Goal: Task Accomplishment & Management: Use online tool/utility

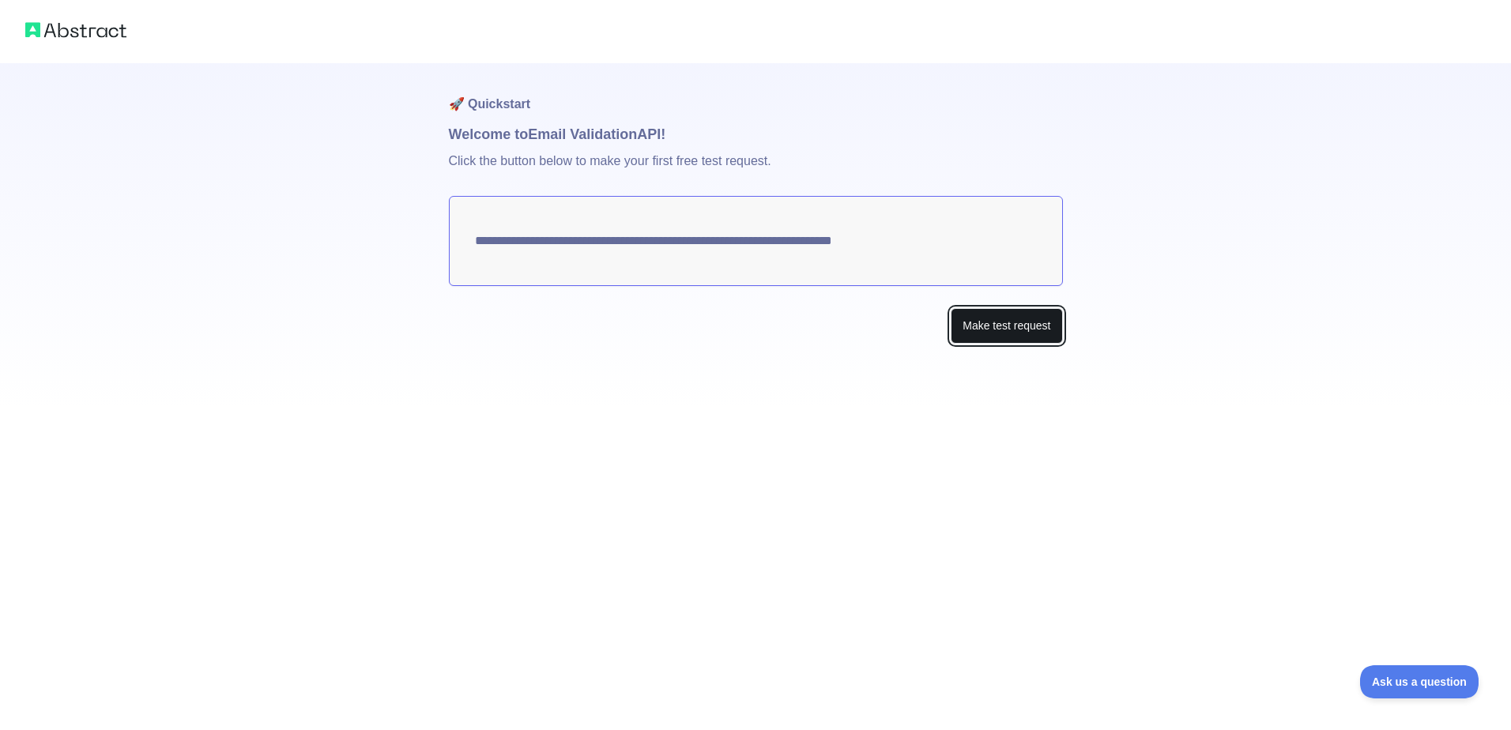
click at [1008, 330] on button "Make test request" at bounding box center [1006, 326] width 111 height 36
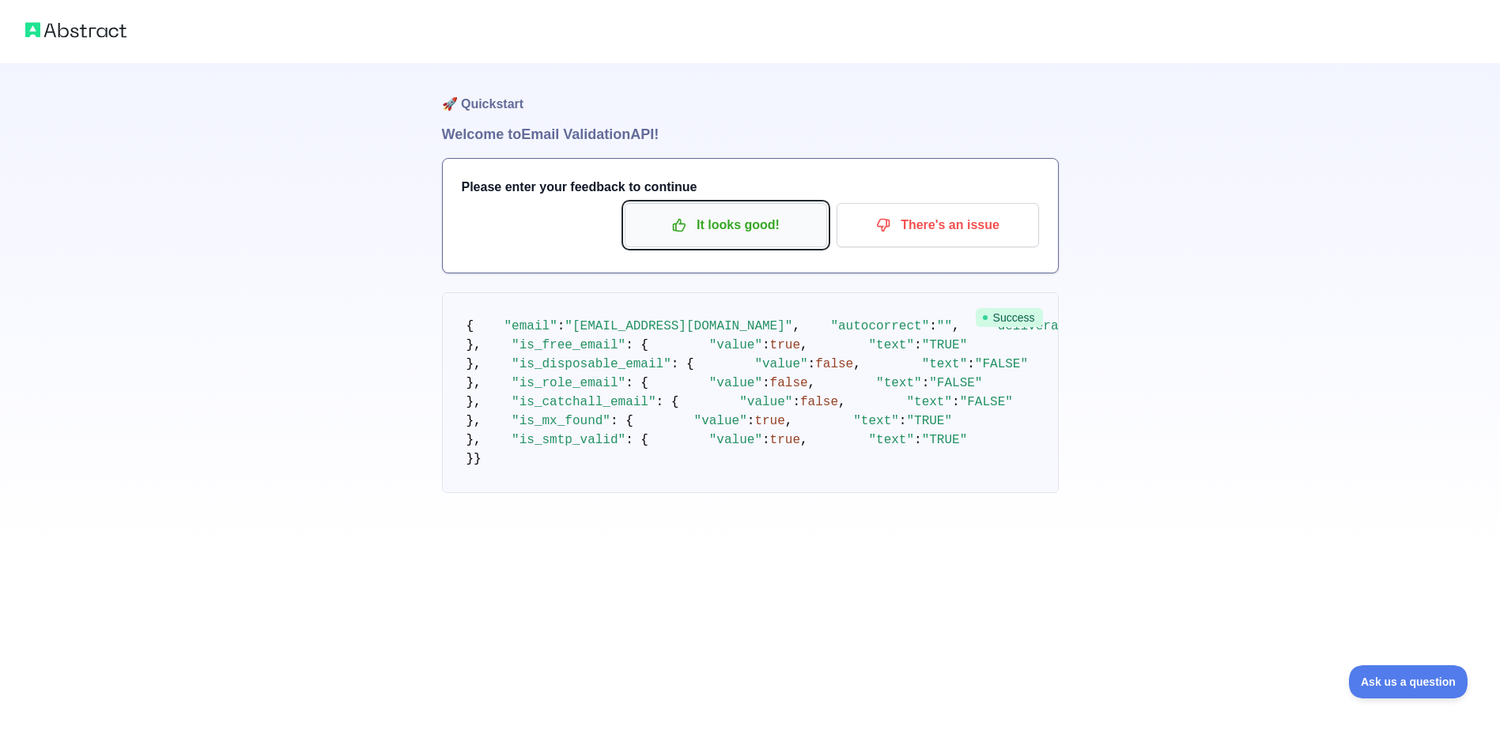
click at [738, 232] on p "It looks good!" at bounding box center [725, 225] width 179 height 27
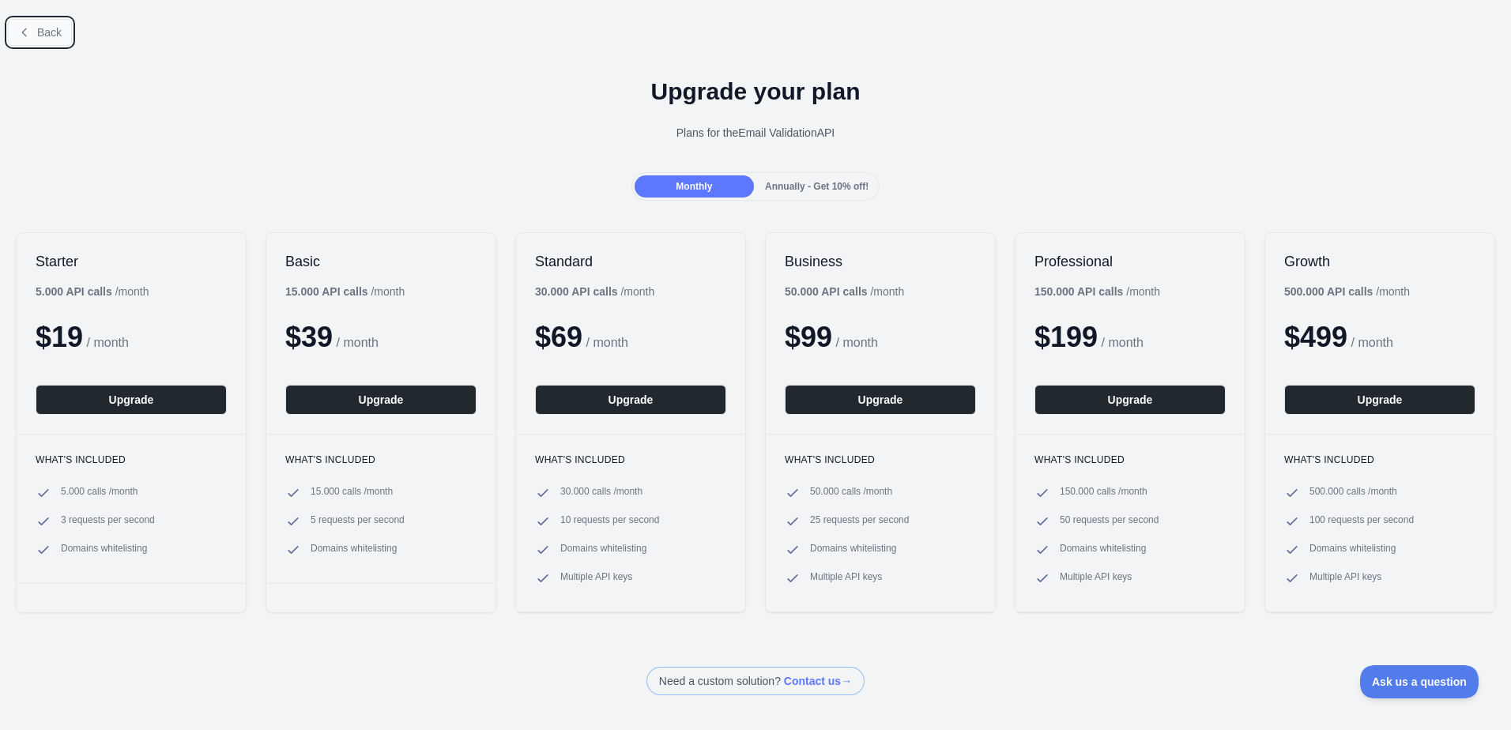
click at [44, 29] on span "Back" at bounding box center [49, 32] width 25 height 13
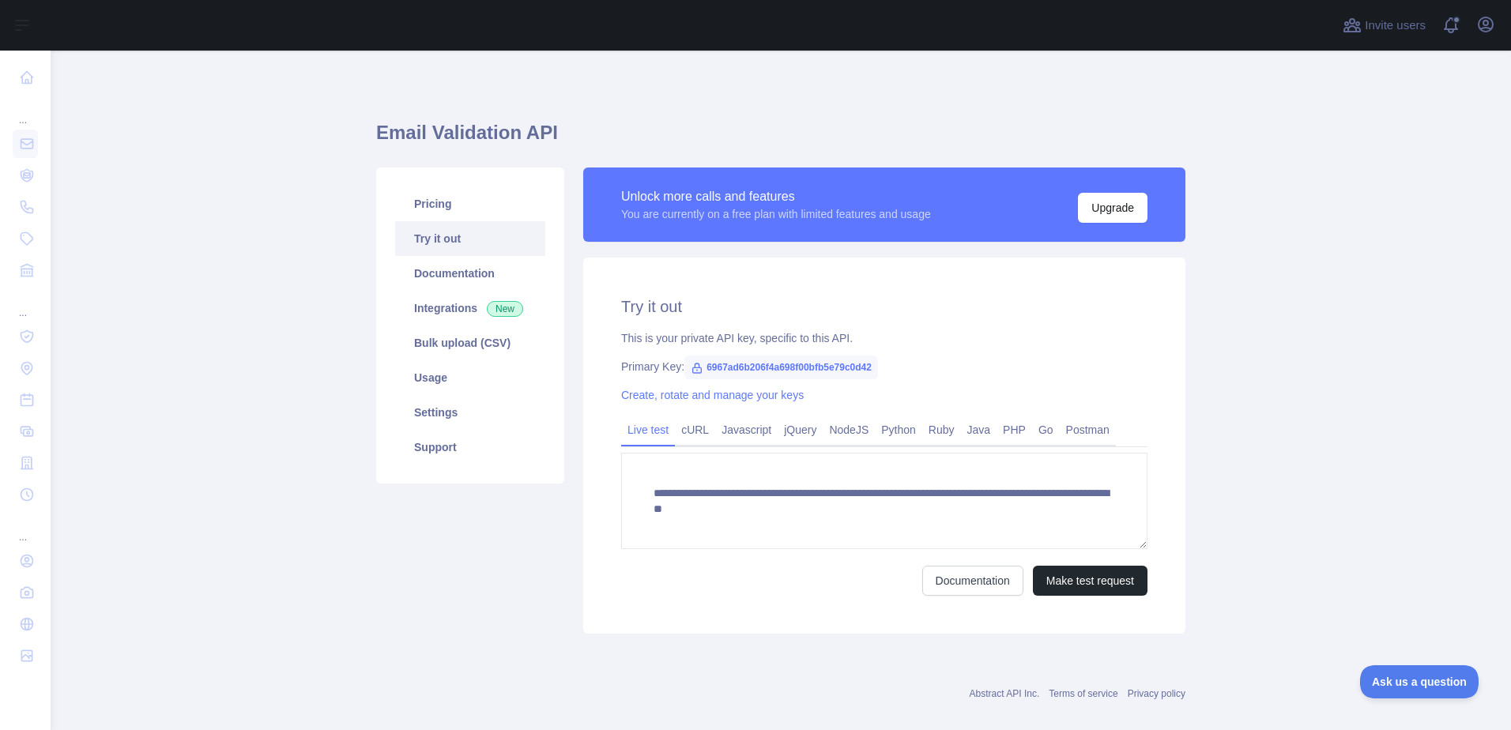
click at [742, 367] on span "6967ad6b206f4a698f00bfb5e79c0d42" at bounding box center [782, 368] width 194 height 24
click at [691, 368] on icon at bounding box center [697, 368] width 13 height 13
click at [839, 370] on span "6967ad6b206f4a698f00bfb5e79c0d42" at bounding box center [782, 368] width 194 height 24
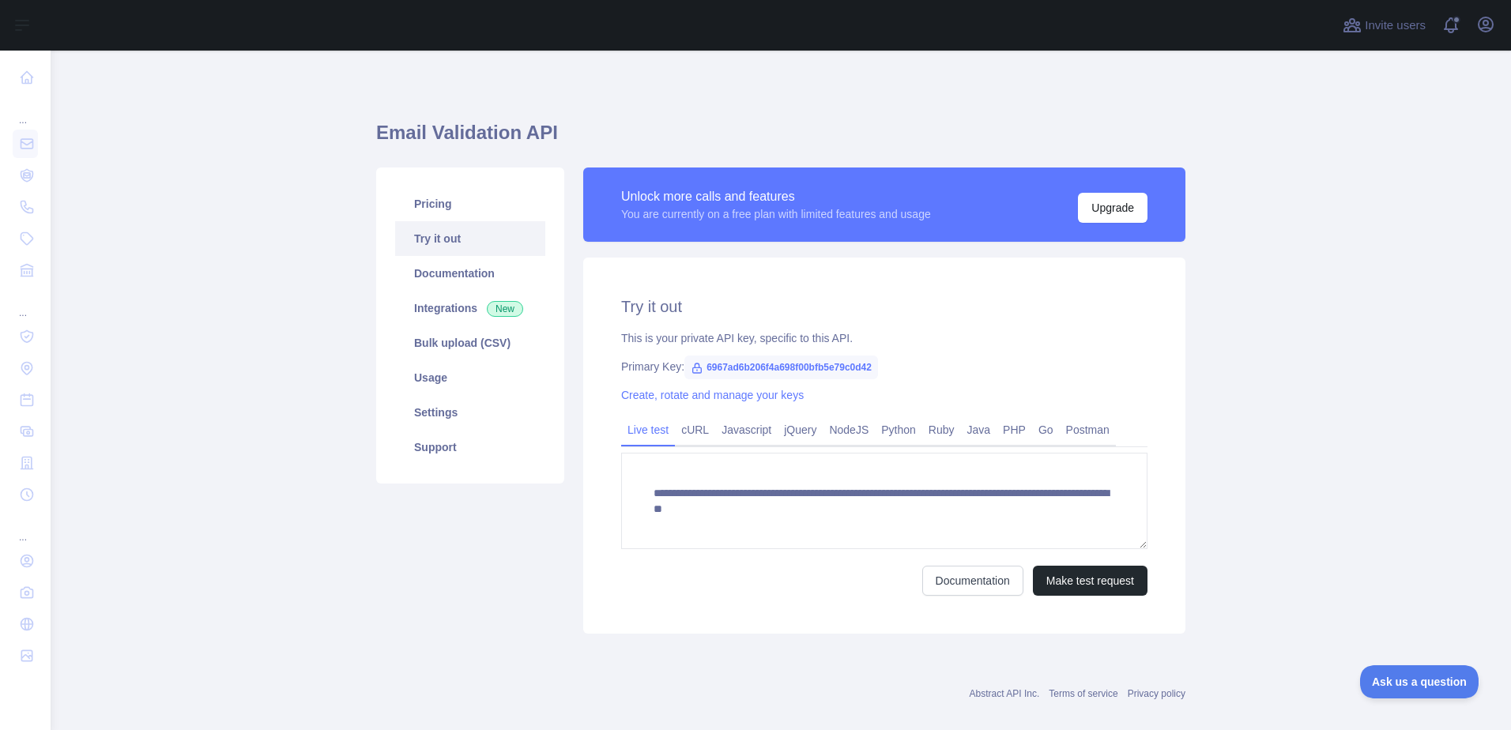
drag, startPoint x: 839, startPoint y: 370, endPoint x: 964, endPoint y: 383, distance: 125.6
click at [964, 383] on div "**********" at bounding box center [884, 446] width 602 height 376
click at [1490, 21] on icon "button" at bounding box center [1486, 24] width 19 height 19
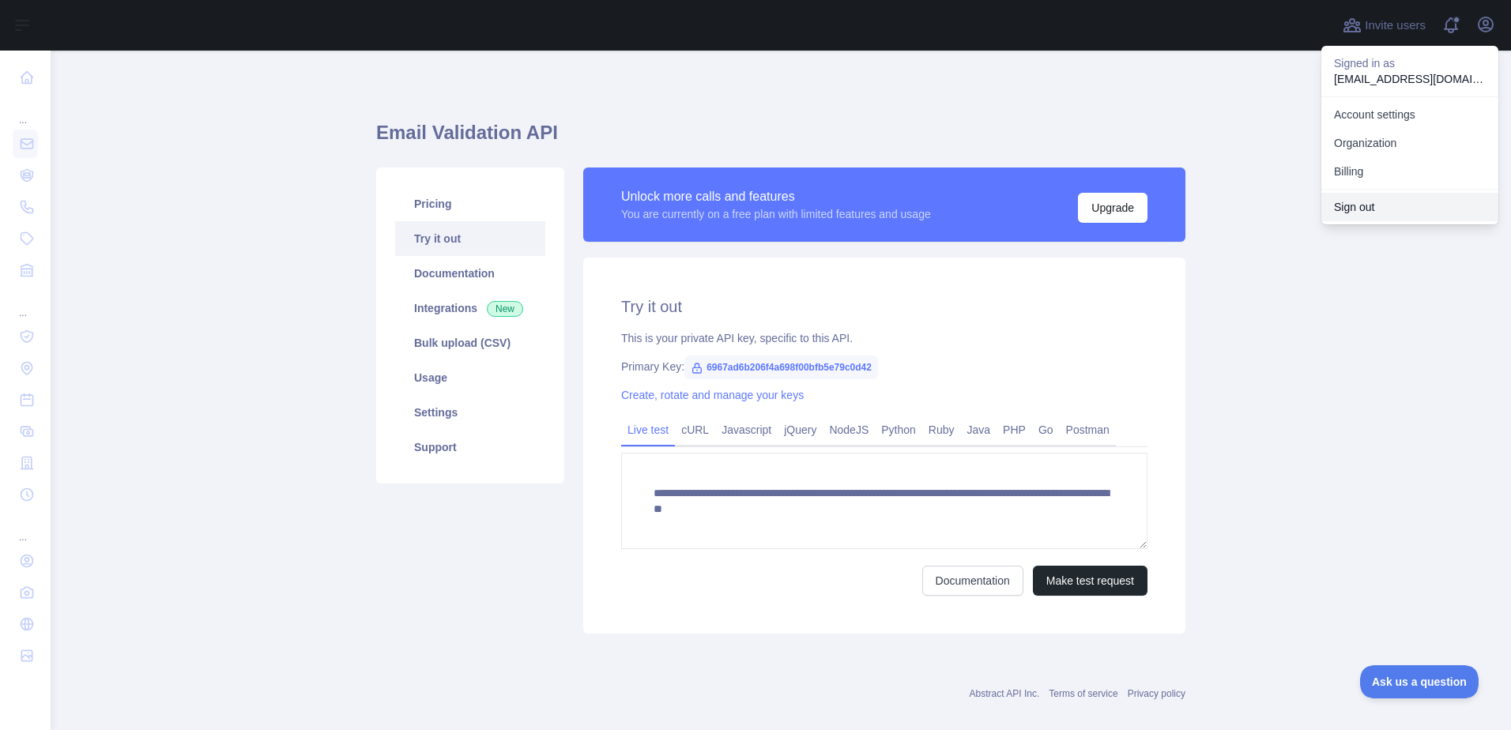
click at [1370, 205] on button "Sign out" at bounding box center [1410, 207] width 177 height 28
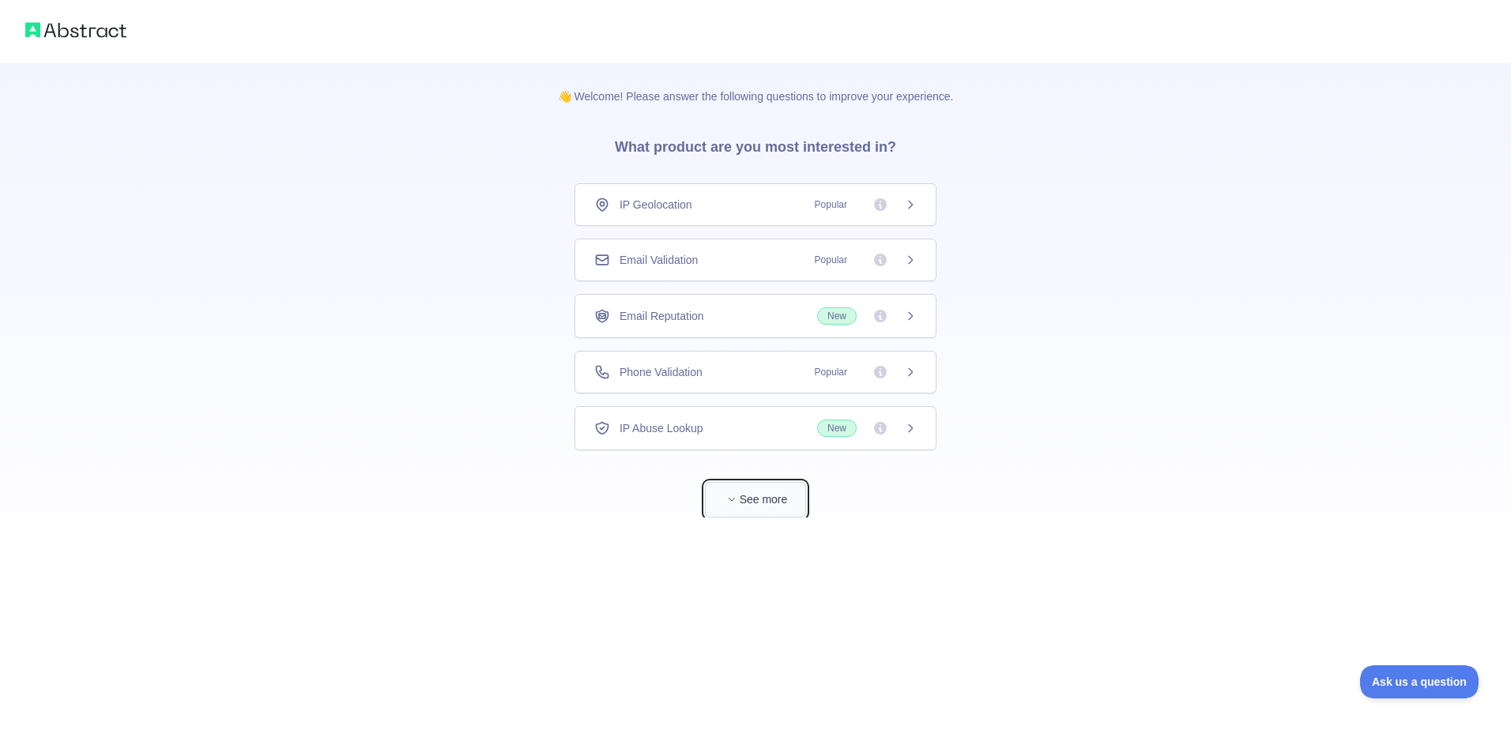
click at [745, 507] on button "See more" at bounding box center [755, 500] width 101 height 36
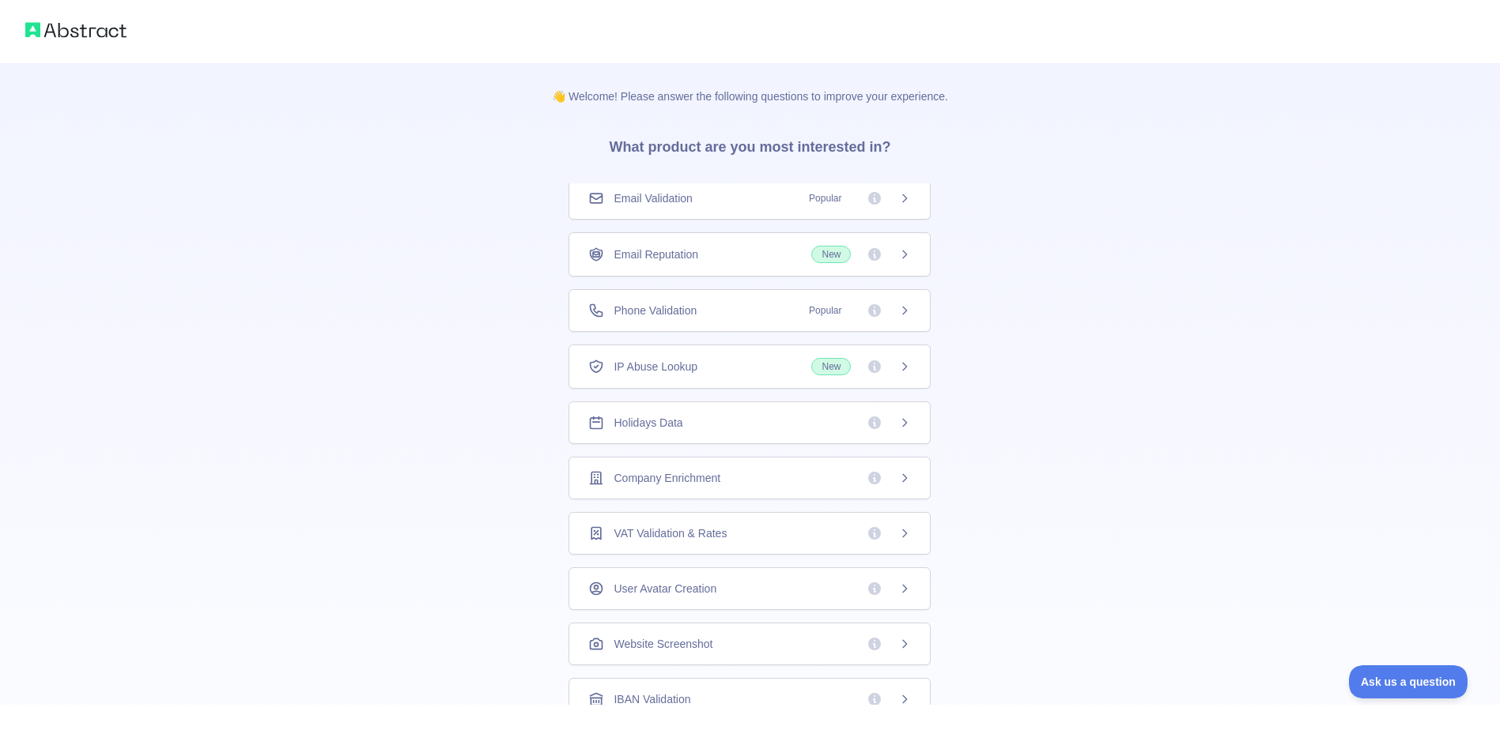
click at [904, 198] on icon at bounding box center [904, 198] width 13 height 13
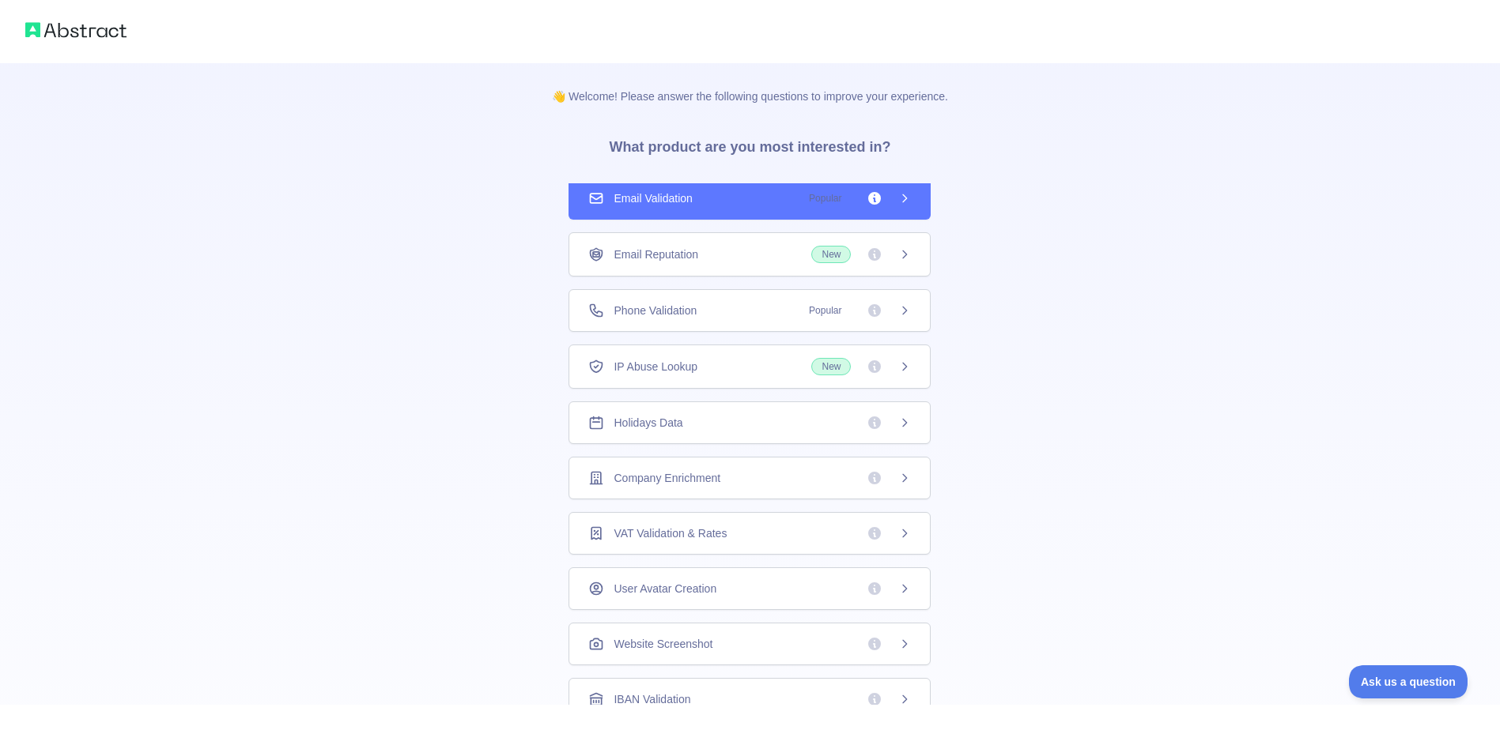
click at [903, 199] on icon at bounding box center [905, 197] width 4 height 7
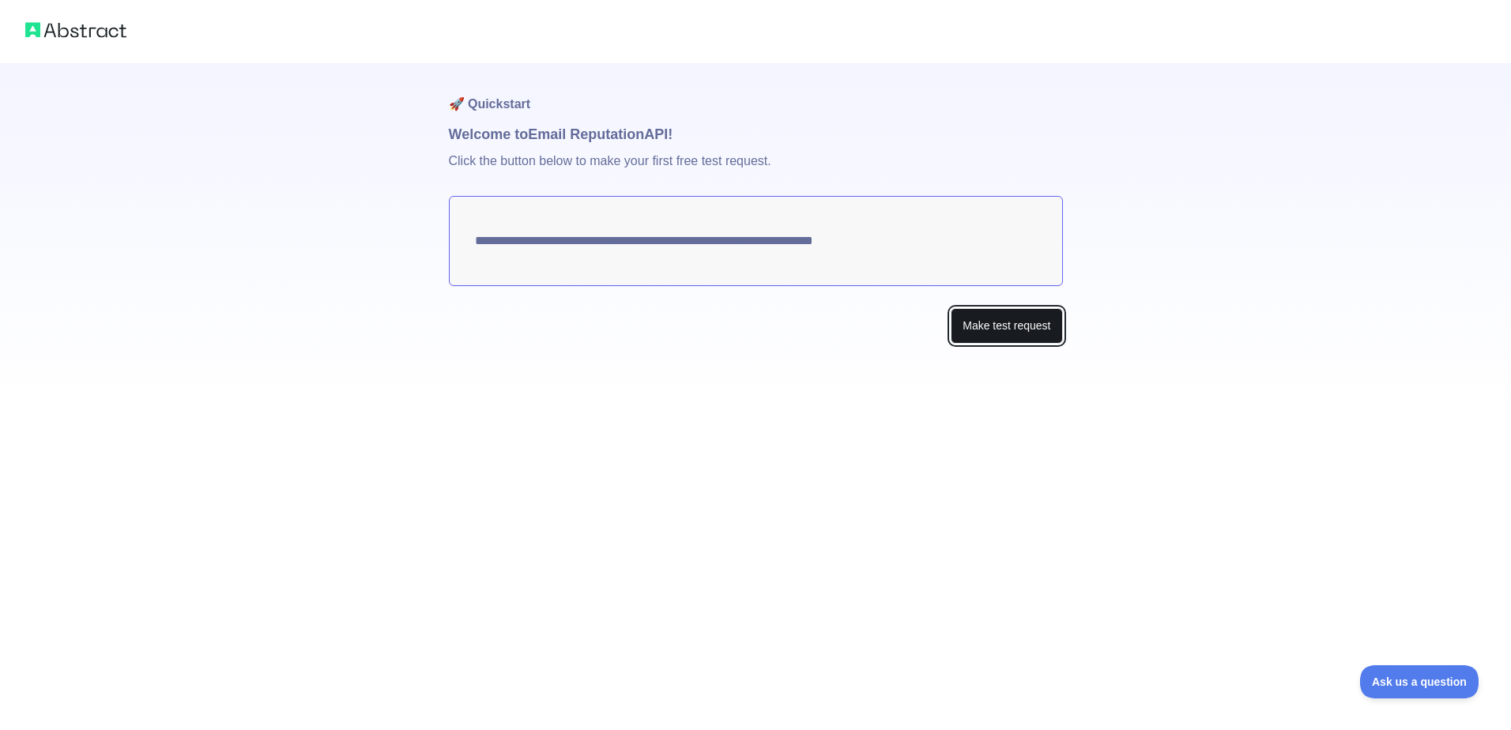
click at [993, 341] on button "Make test request" at bounding box center [1006, 326] width 111 height 36
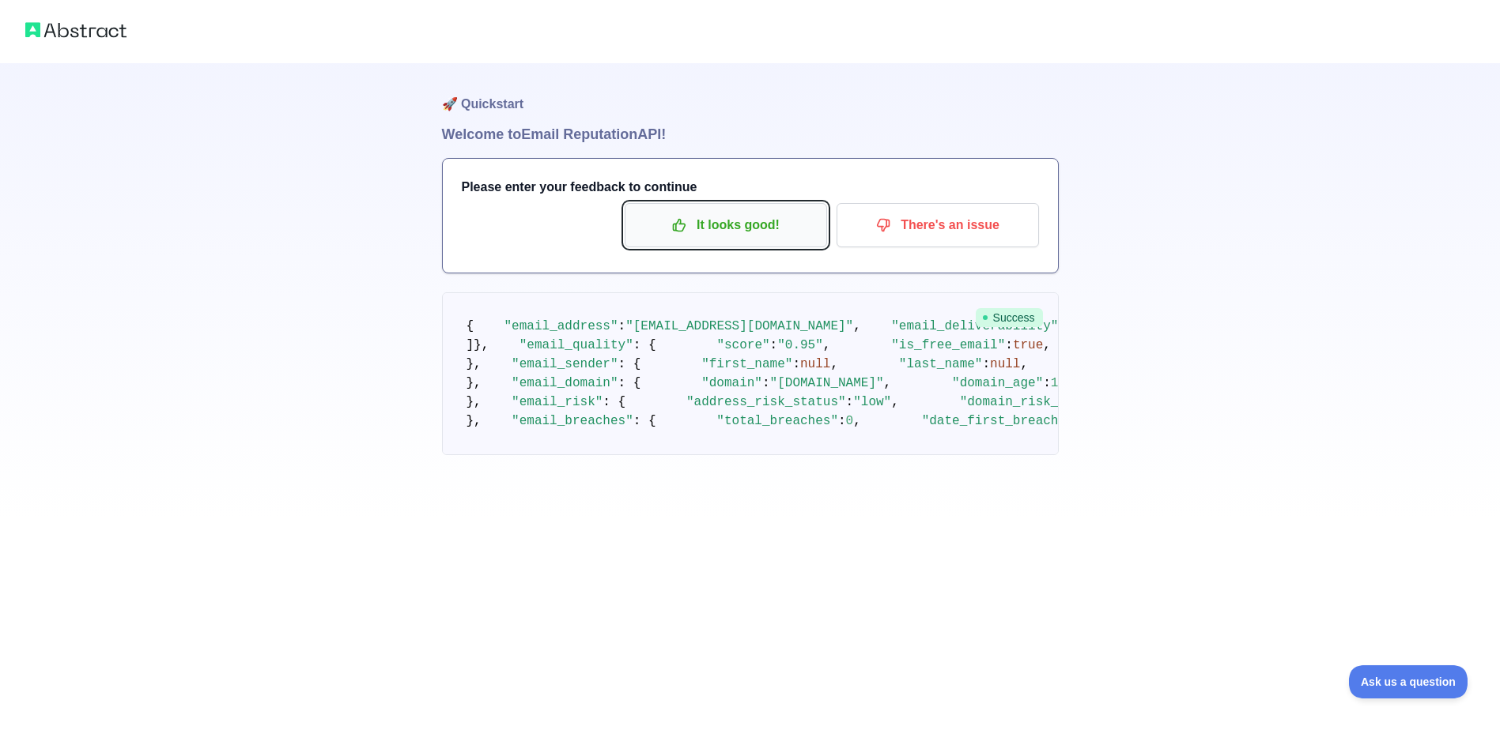
click at [730, 229] on p "It looks good!" at bounding box center [725, 225] width 179 height 27
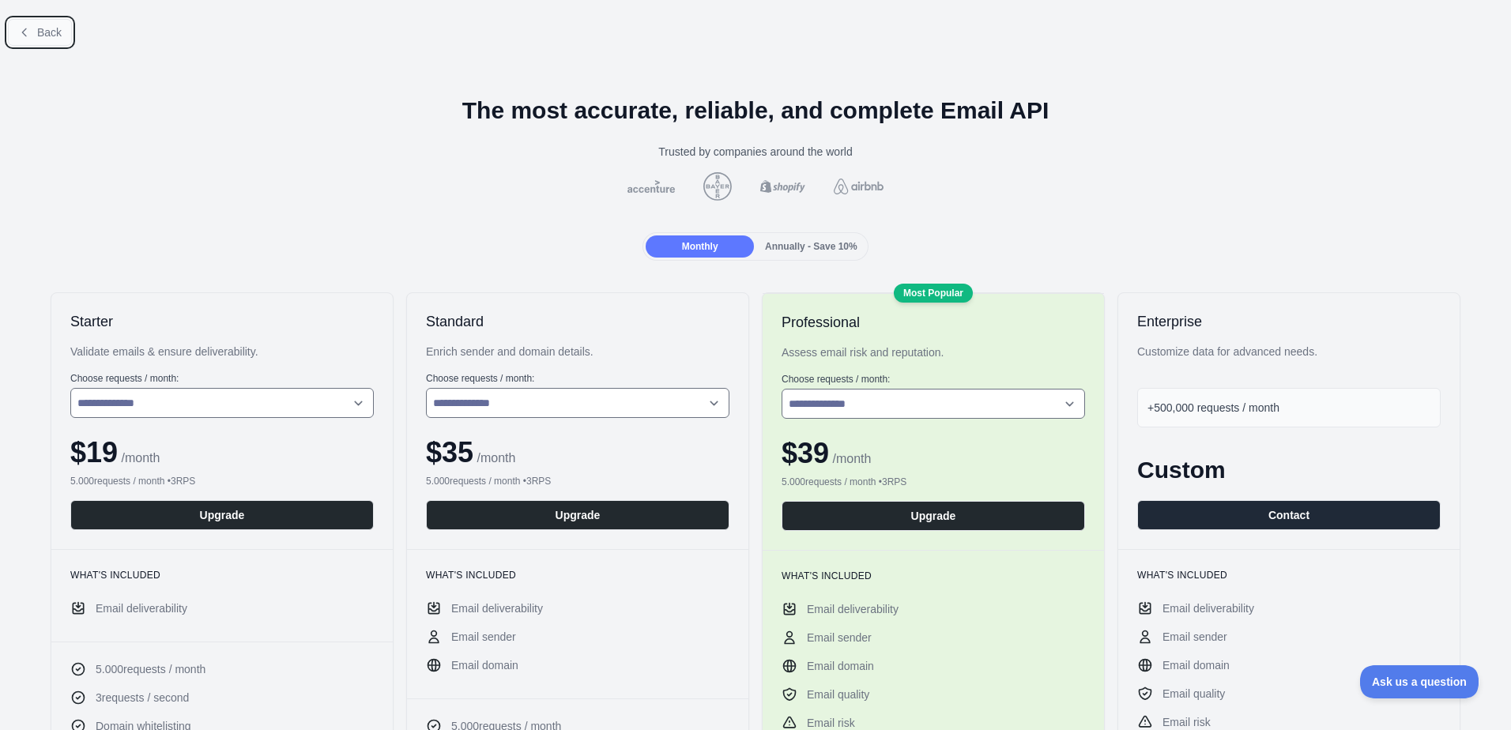
click at [58, 43] on button "Back" at bounding box center [40, 32] width 64 height 27
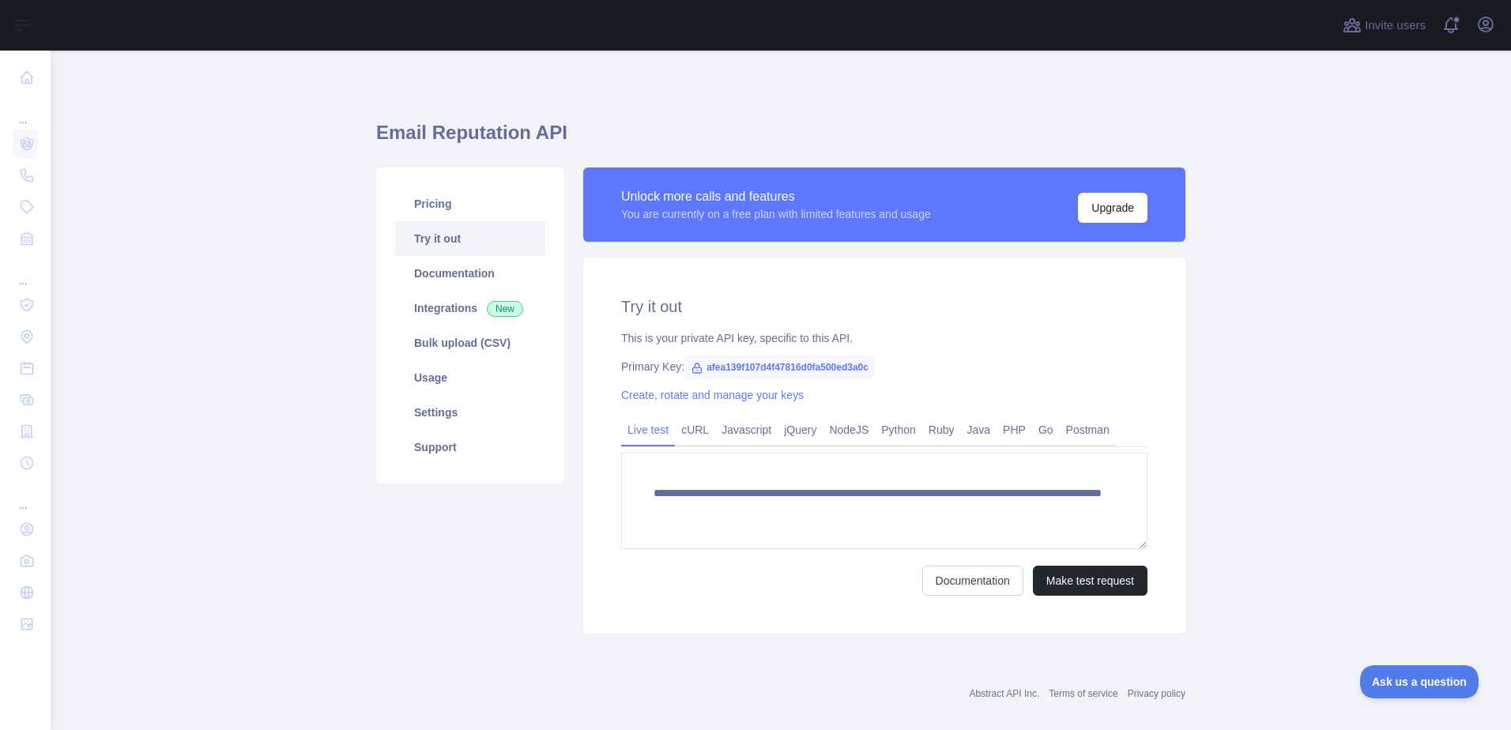
click at [693, 366] on icon at bounding box center [697, 368] width 13 height 13
click at [829, 378] on span "afea139f107d4f47816d0fa500ed3a0c" at bounding box center [780, 368] width 191 height 24
click at [838, 370] on span "afea139f107d4f47816d0fa500ed3a0c" at bounding box center [780, 368] width 191 height 24
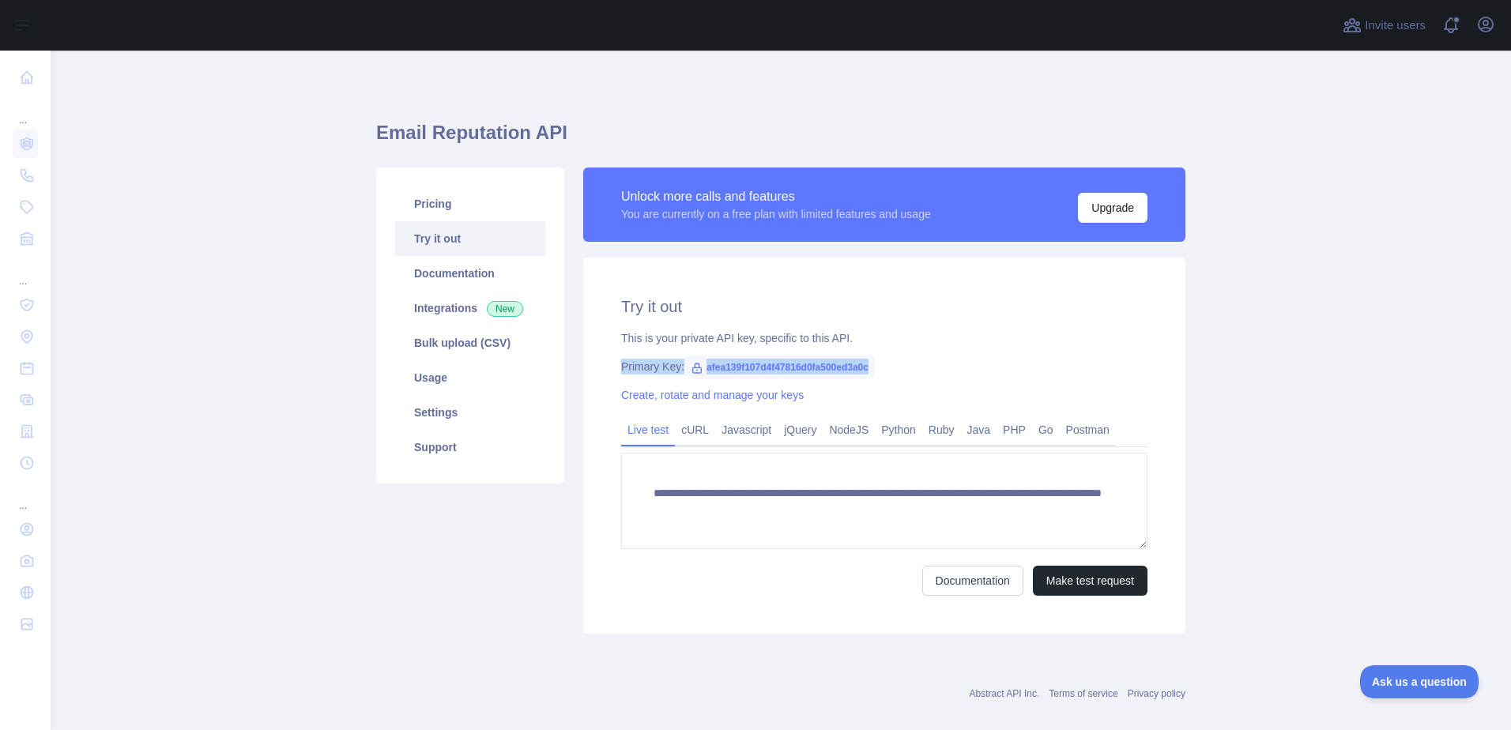
drag, startPoint x: 838, startPoint y: 370, endPoint x: 768, endPoint y: 382, distance: 70.6
click at [838, 370] on span "afea139f107d4f47816d0fa500ed3a0c" at bounding box center [780, 368] width 191 height 24
drag, startPoint x: 700, startPoint y: 367, endPoint x: 1013, endPoint y: 368, distance: 313.8
click at [1013, 368] on div "Primary Key: afea139f107d4f47816d0fa500ed3a0c" at bounding box center [884, 367] width 526 height 16
copy span "afea139f107d4f47816d0fa500ed3a0c"
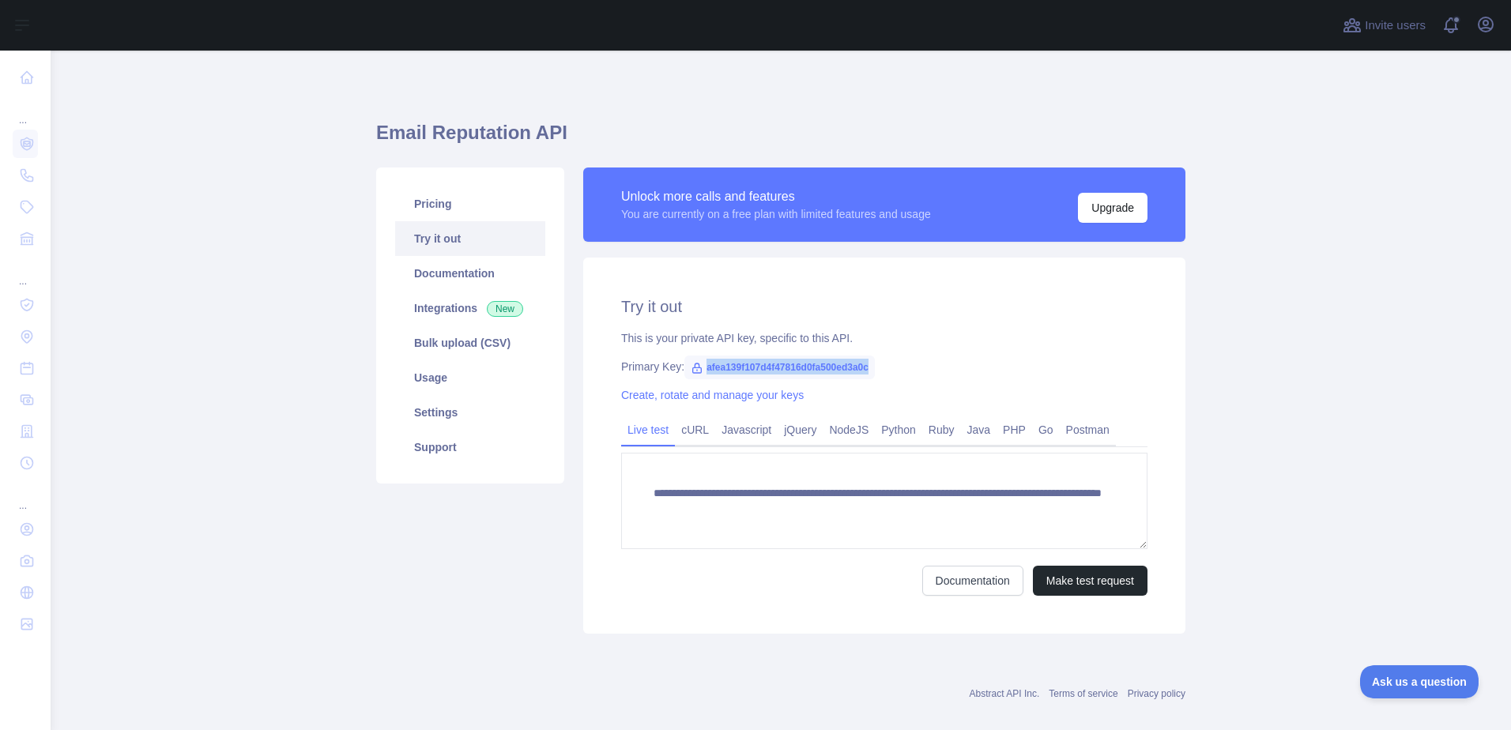
click at [1002, 368] on div "Primary Key: afea139f107d4f47816d0fa500ed3a0c" at bounding box center [884, 367] width 526 height 16
click at [330, 553] on main "**********" at bounding box center [781, 391] width 1461 height 680
drag, startPoint x: 699, startPoint y: 369, endPoint x: 862, endPoint y: 371, distance: 162.8
click at [862, 371] on span "afea139f107d4f47816d0fa500ed3a0c" at bounding box center [780, 368] width 191 height 24
copy span "afea139f107d4f47816d0fa500ed3a0c"
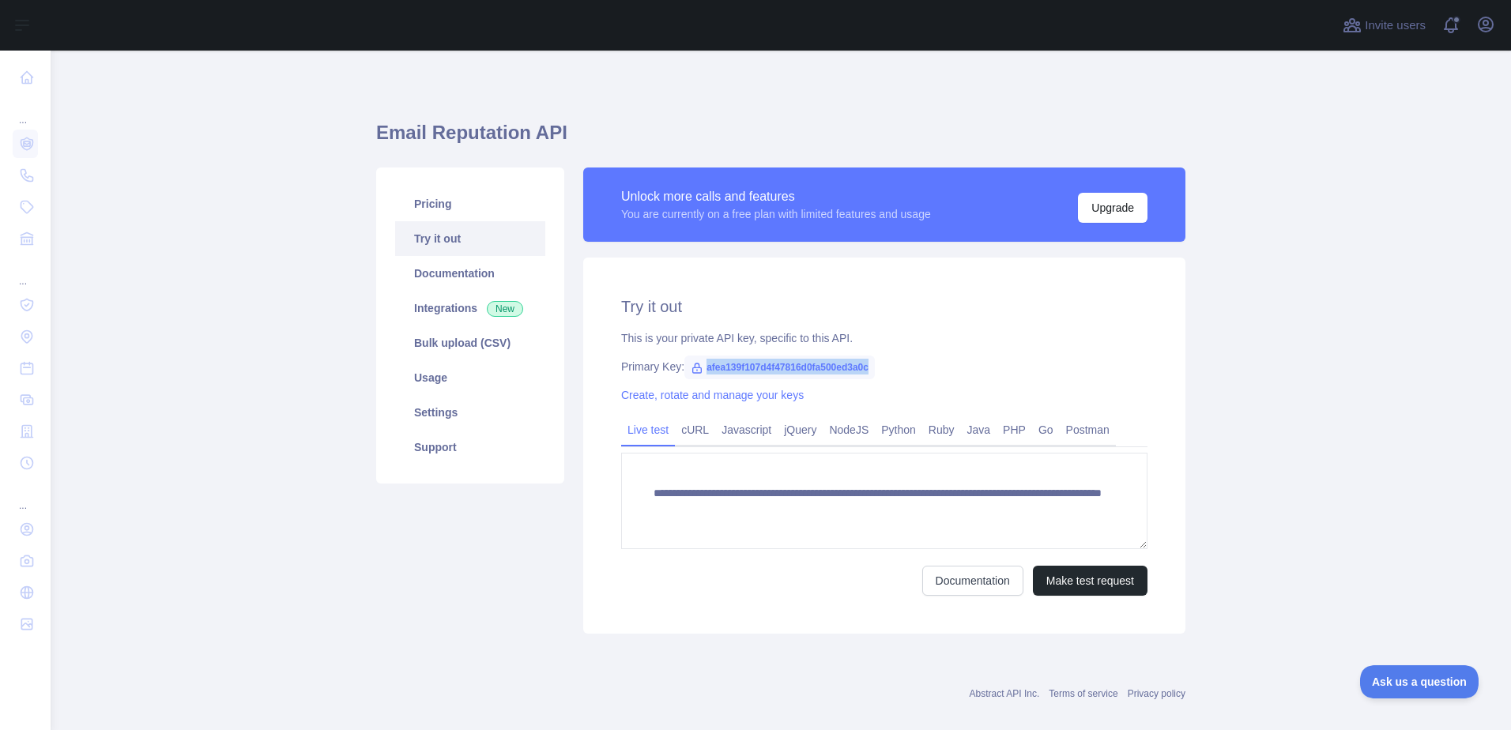
copy span "afea139f107d4f47816d0fa500ed3a0c"
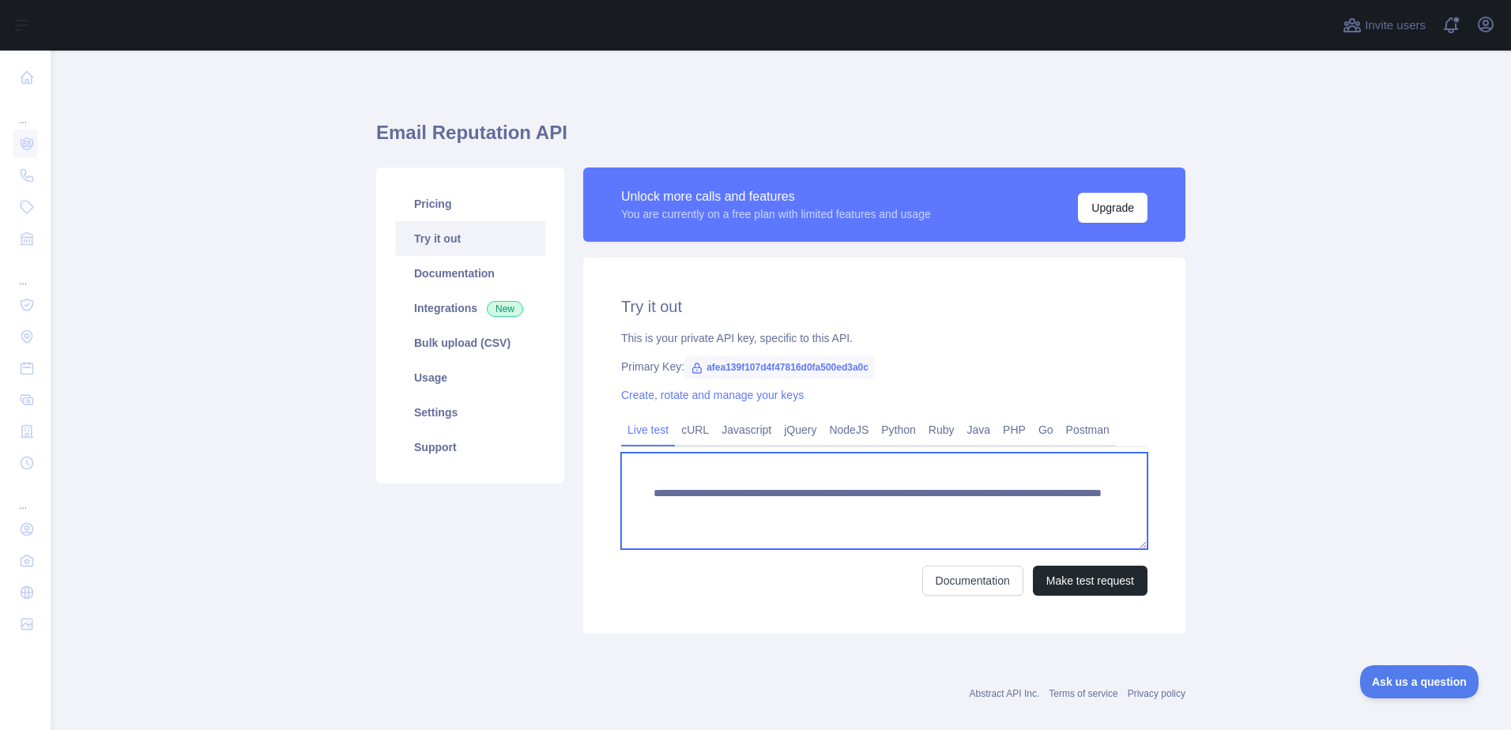
drag, startPoint x: 915, startPoint y: 513, endPoint x: 1057, endPoint y: 511, distance: 141.5
click at [1057, 511] on textarea "**********" at bounding box center [884, 501] width 526 height 96
paste textarea
type textarea "**********"
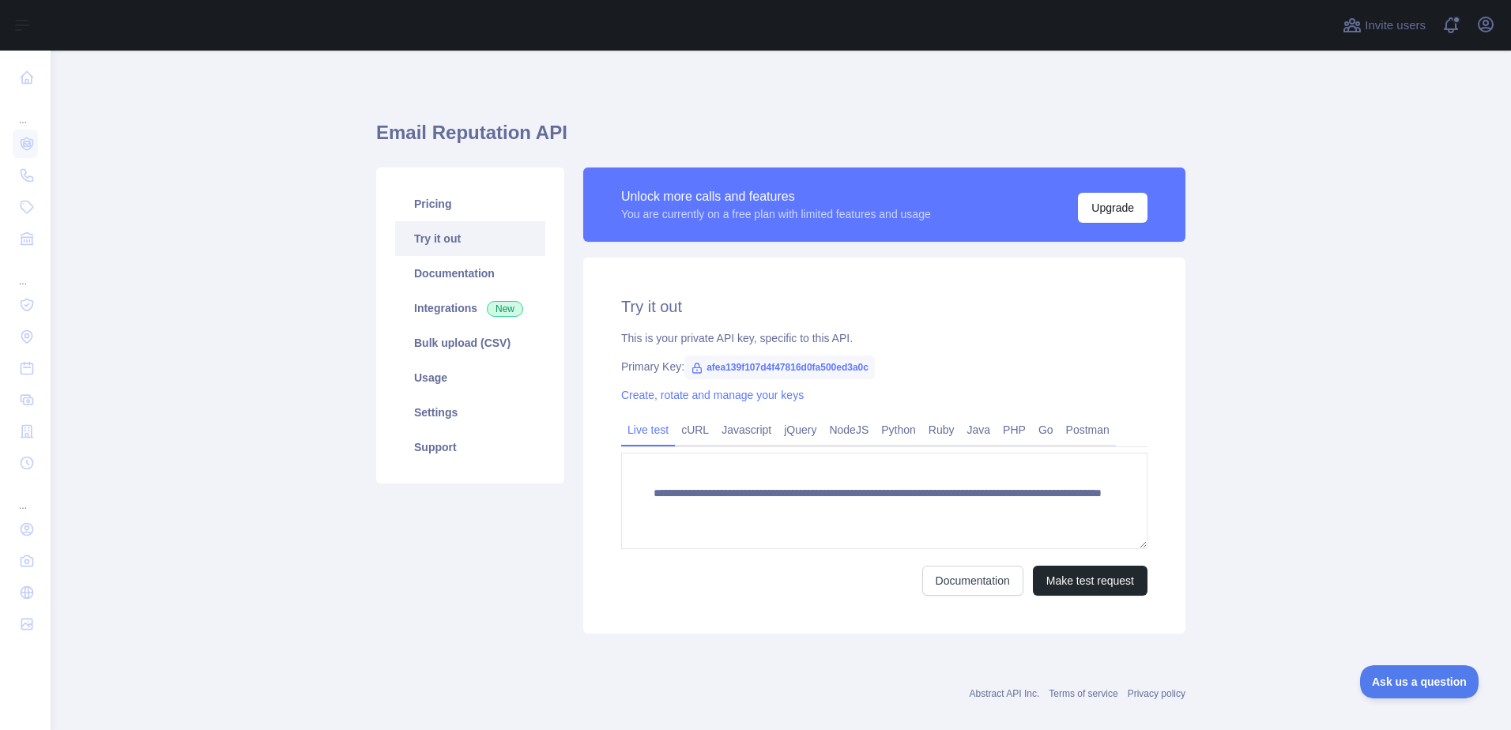
click at [801, 601] on div "**********" at bounding box center [884, 446] width 602 height 376
click at [494, 419] on link "Settings" at bounding box center [470, 412] width 150 height 35
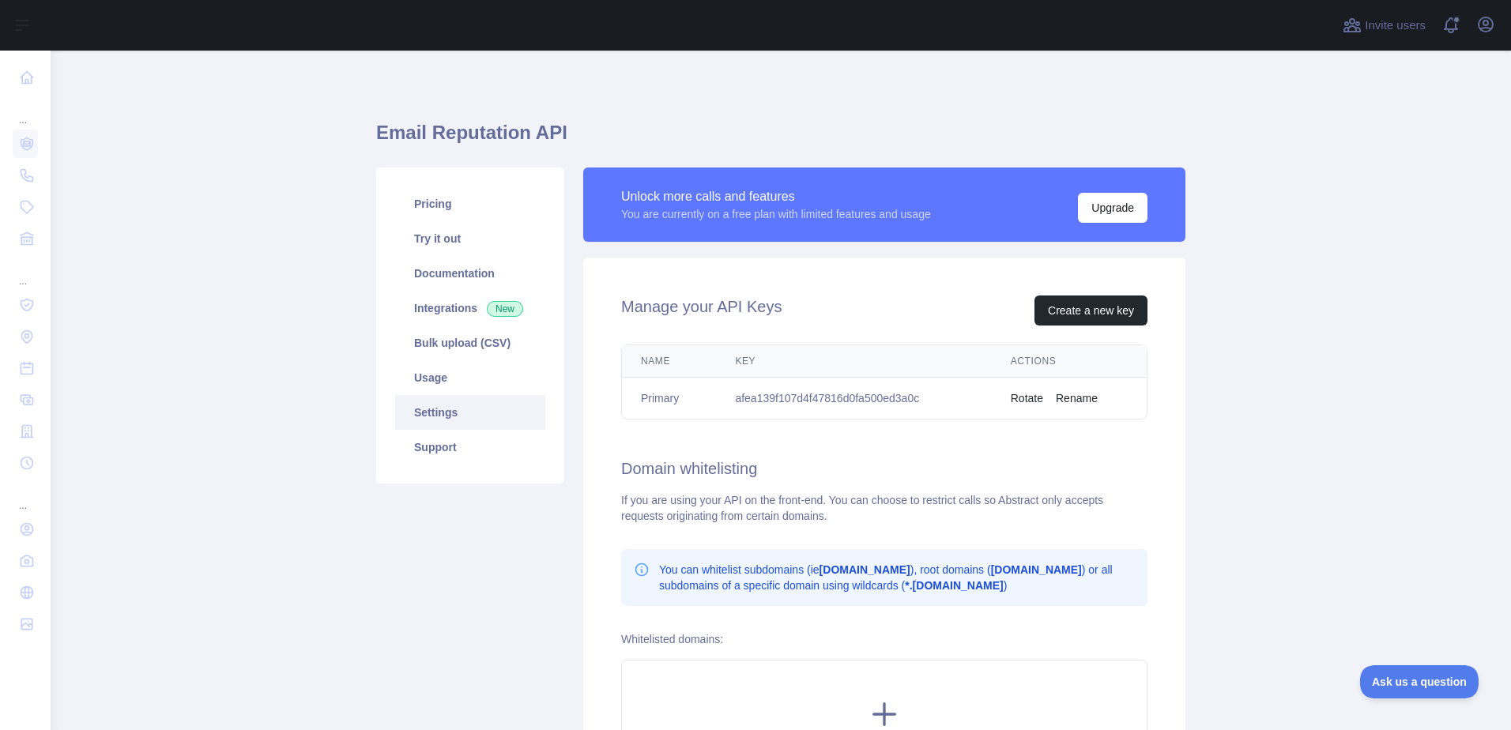
click at [711, 217] on div "You are currently on a free plan with limited features and usage" at bounding box center [776, 214] width 310 height 16
drag, startPoint x: 711, startPoint y: 217, endPoint x: 745, endPoint y: 302, distance: 91.9
click at [745, 302] on h2 "Manage your API Keys" at bounding box center [701, 311] width 160 height 30
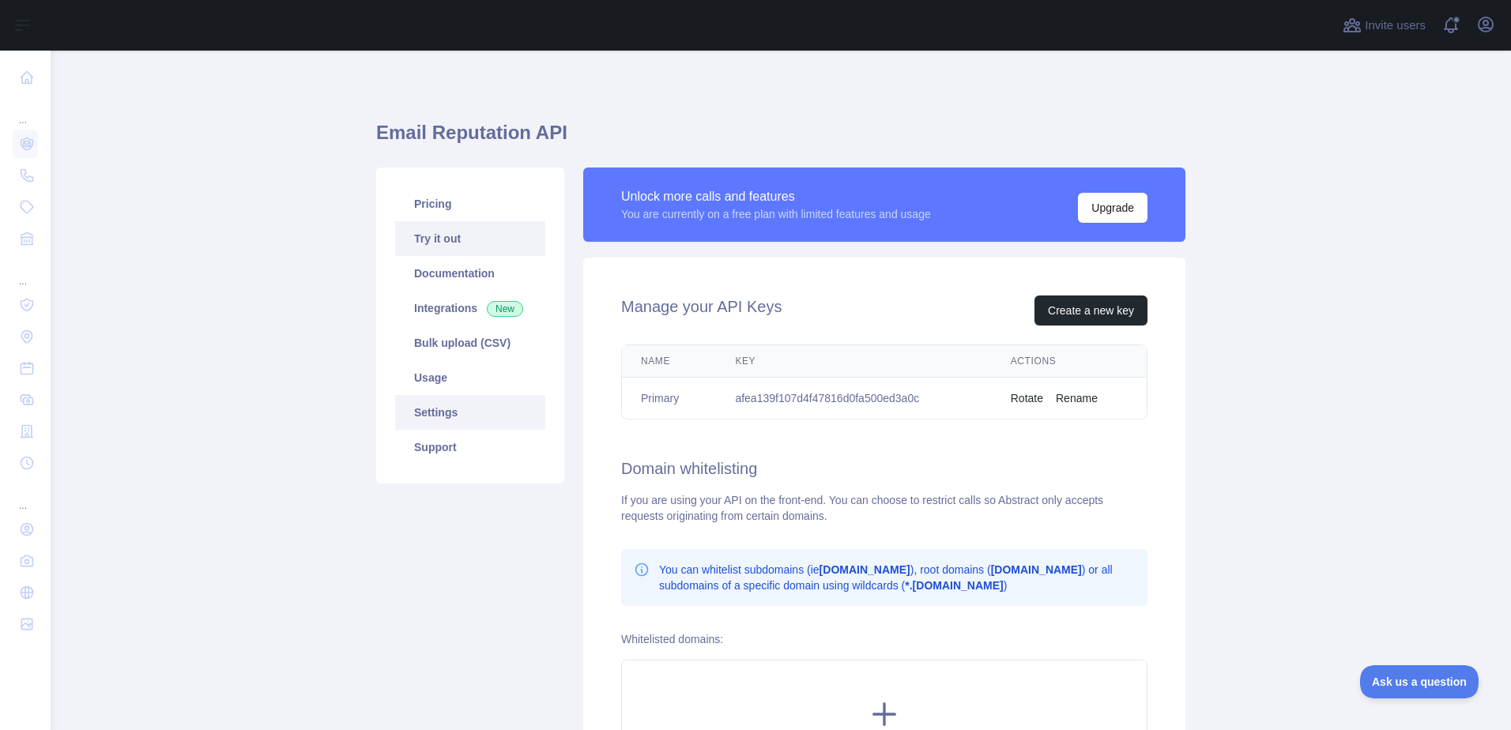
click at [494, 237] on link "Try it out" at bounding box center [470, 238] width 150 height 35
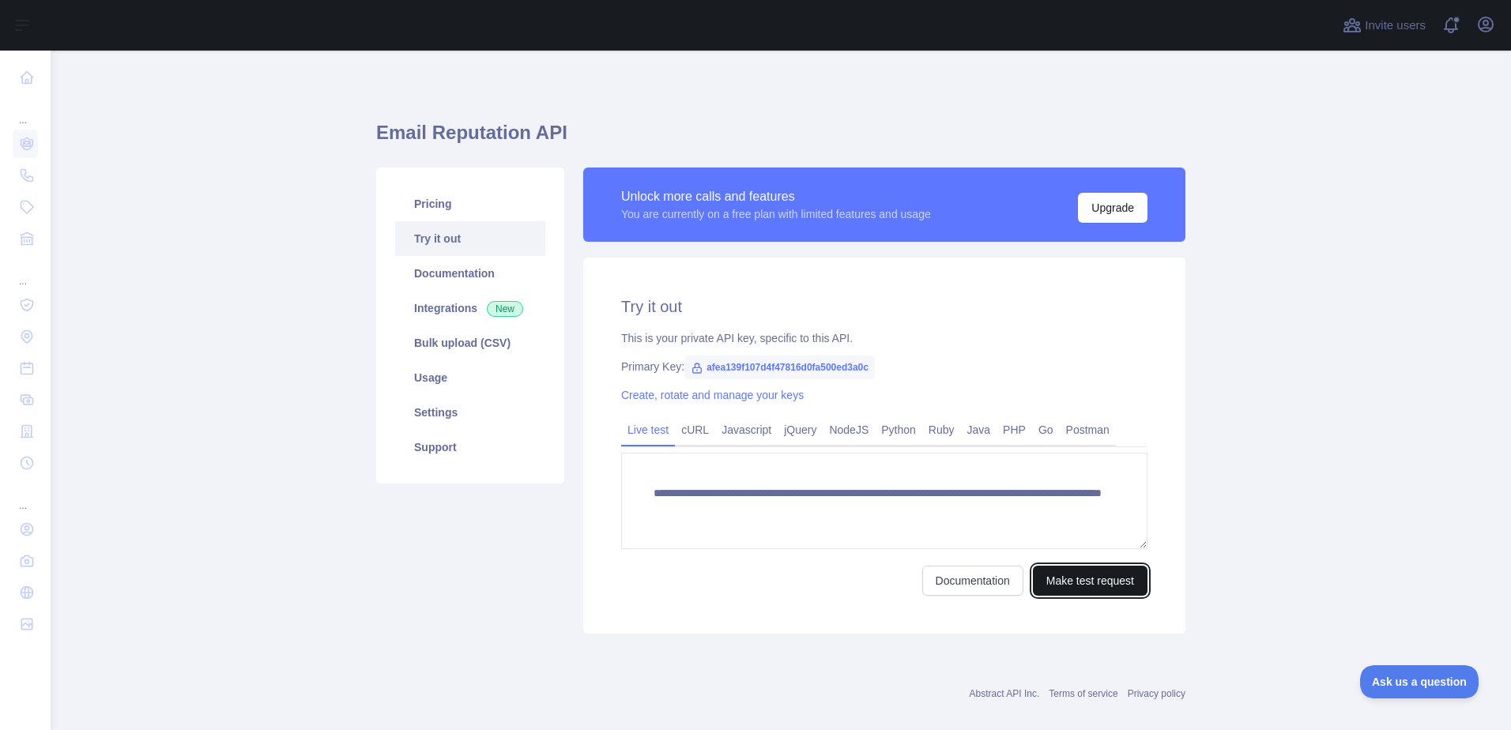
click at [1074, 588] on button "Make test request" at bounding box center [1090, 581] width 115 height 30
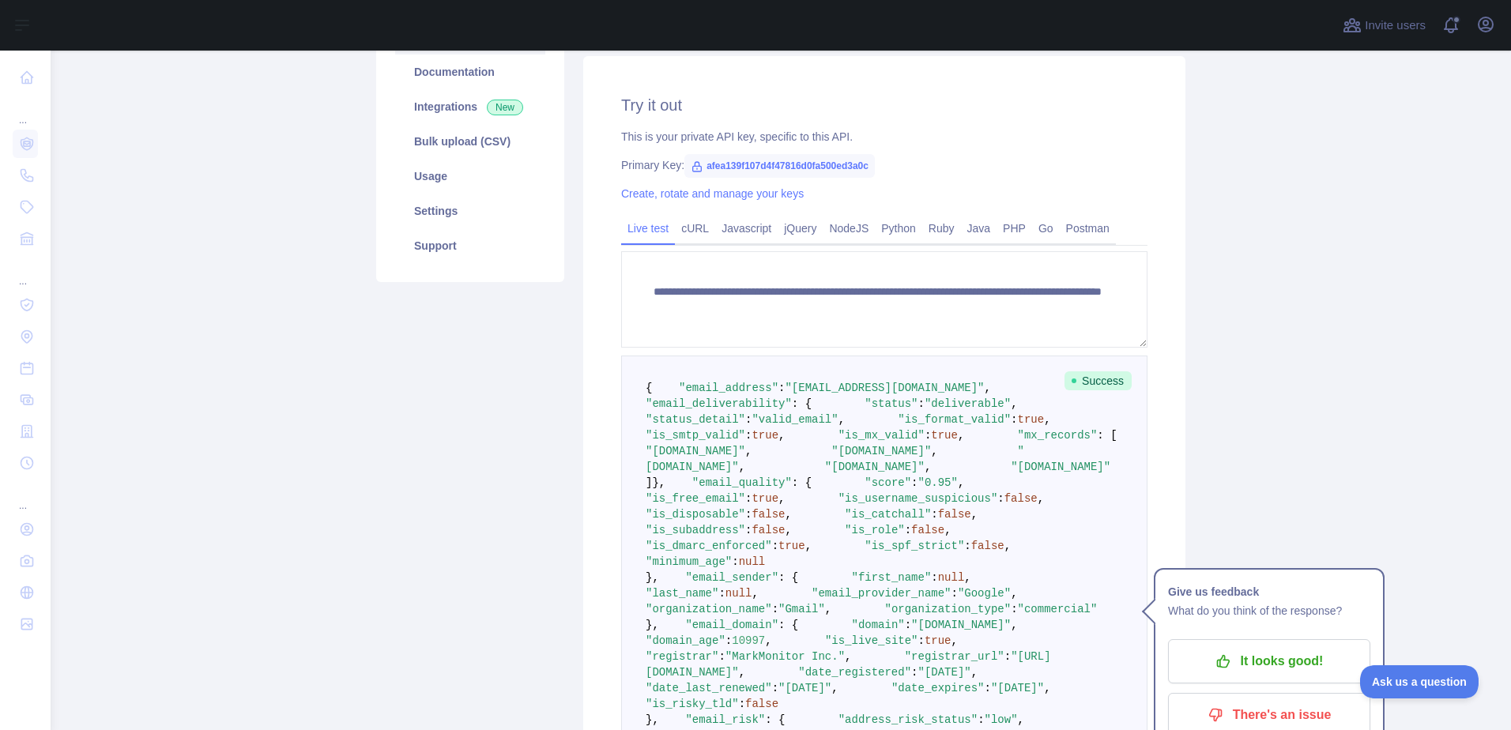
scroll to position [237, 0]
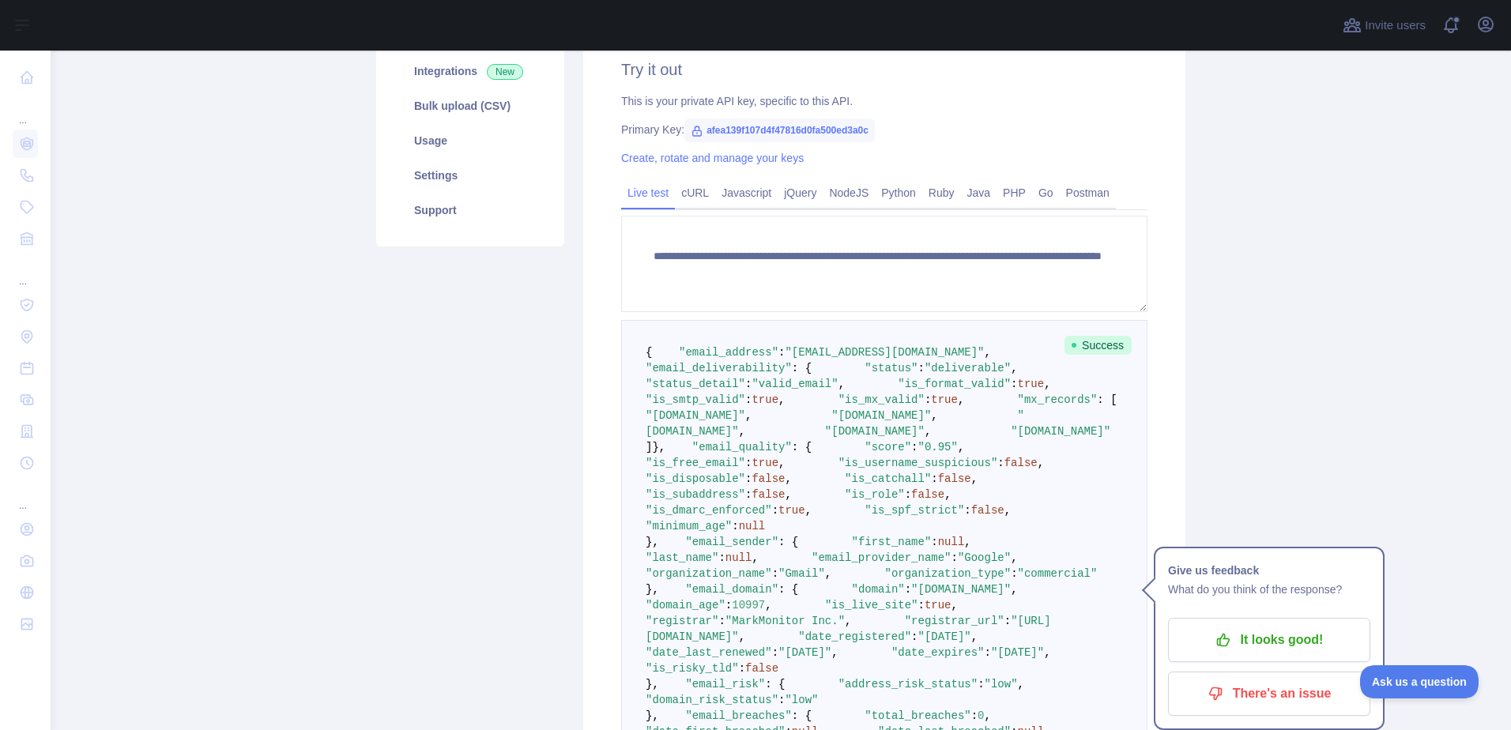
click at [1281, 663] on div "It looks good! There's an issue" at bounding box center [1269, 667] width 202 height 98
drag, startPoint x: 1295, startPoint y: 645, endPoint x: 937, endPoint y: 530, distance: 375.2
click at [937, 530] on div "**********" at bounding box center [884, 501] width 526 height 644
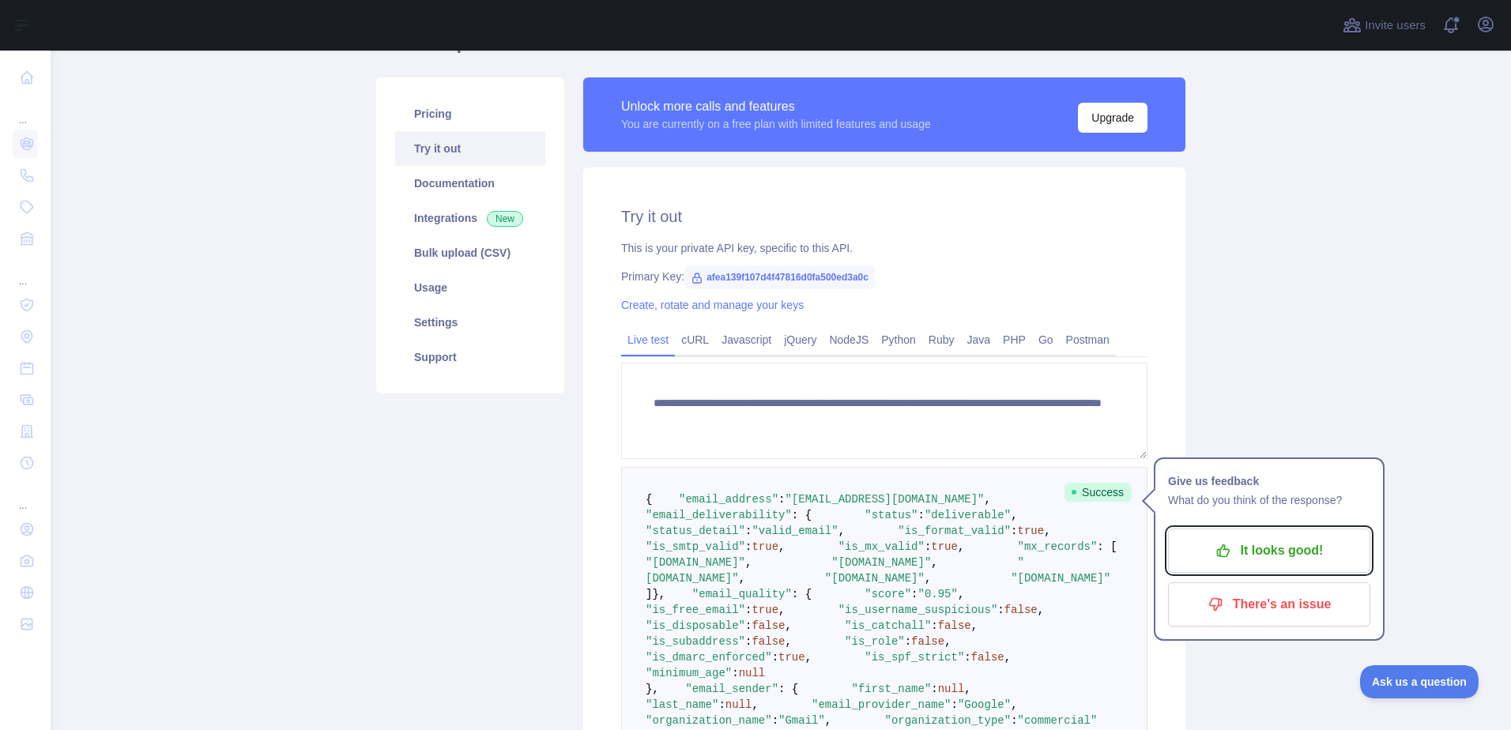
scroll to position [0, 0]
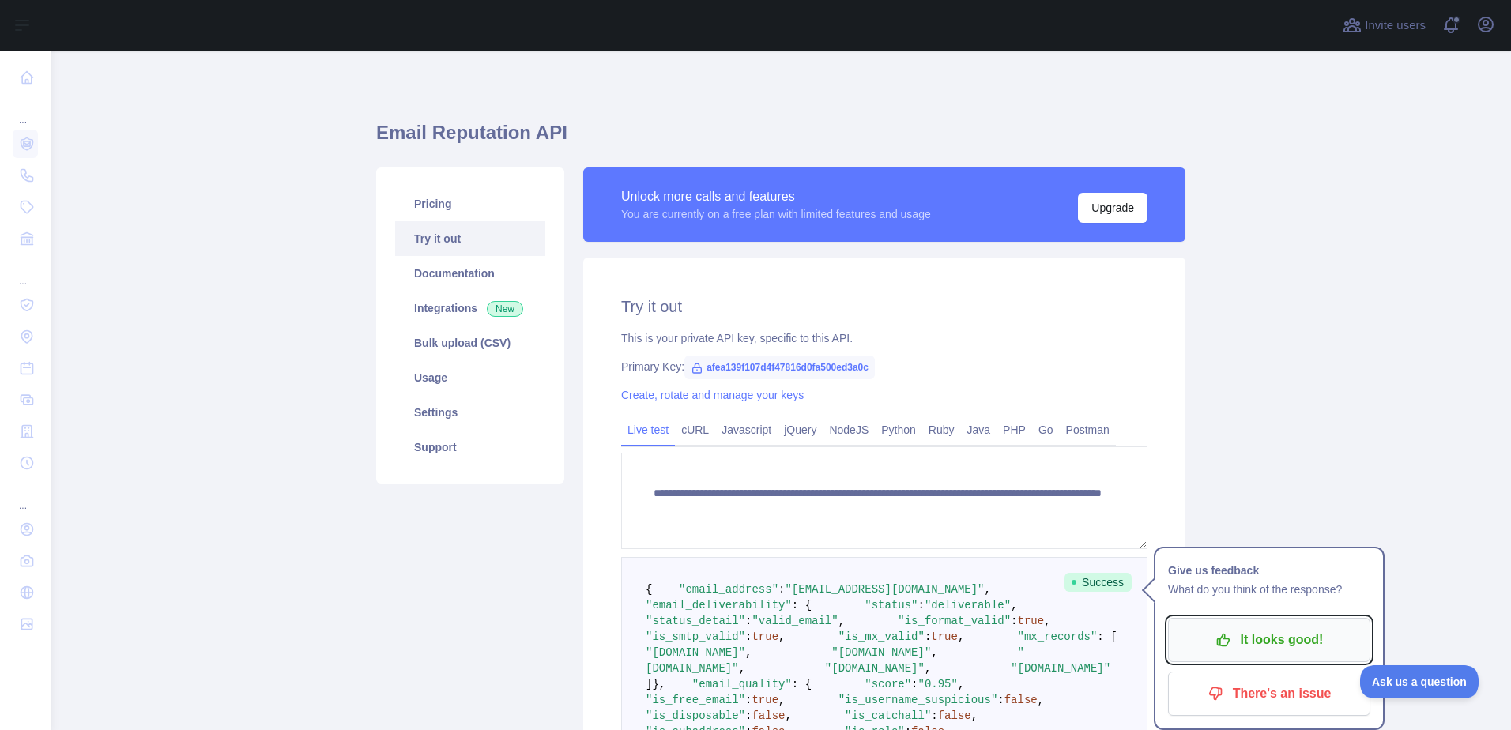
click at [1251, 621] on button "It looks good!" at bounding box center [1269, 640] width 202 height 44
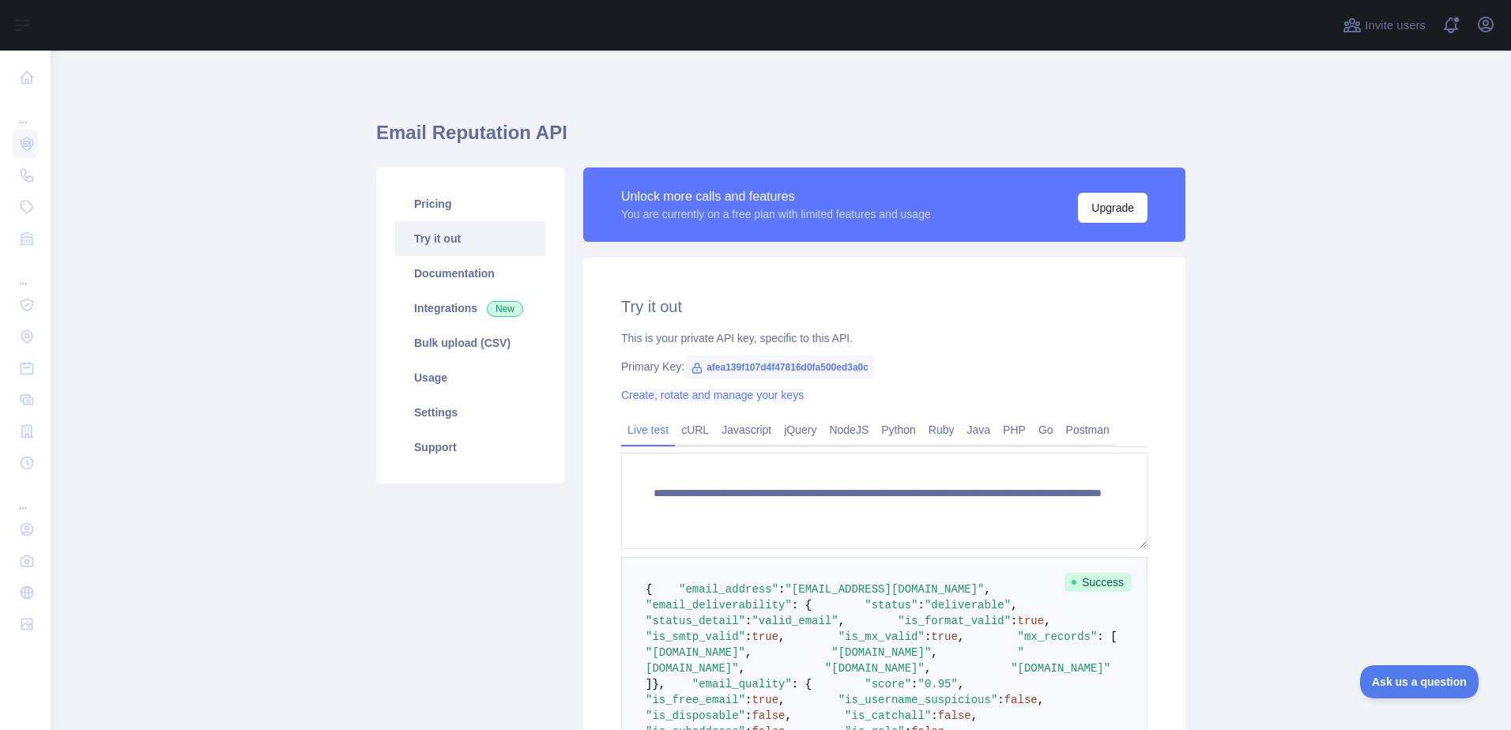
click at [719, 397] on link "Create, rotate and manage your keys" at bounding box center [712, 395] width 183 height 13
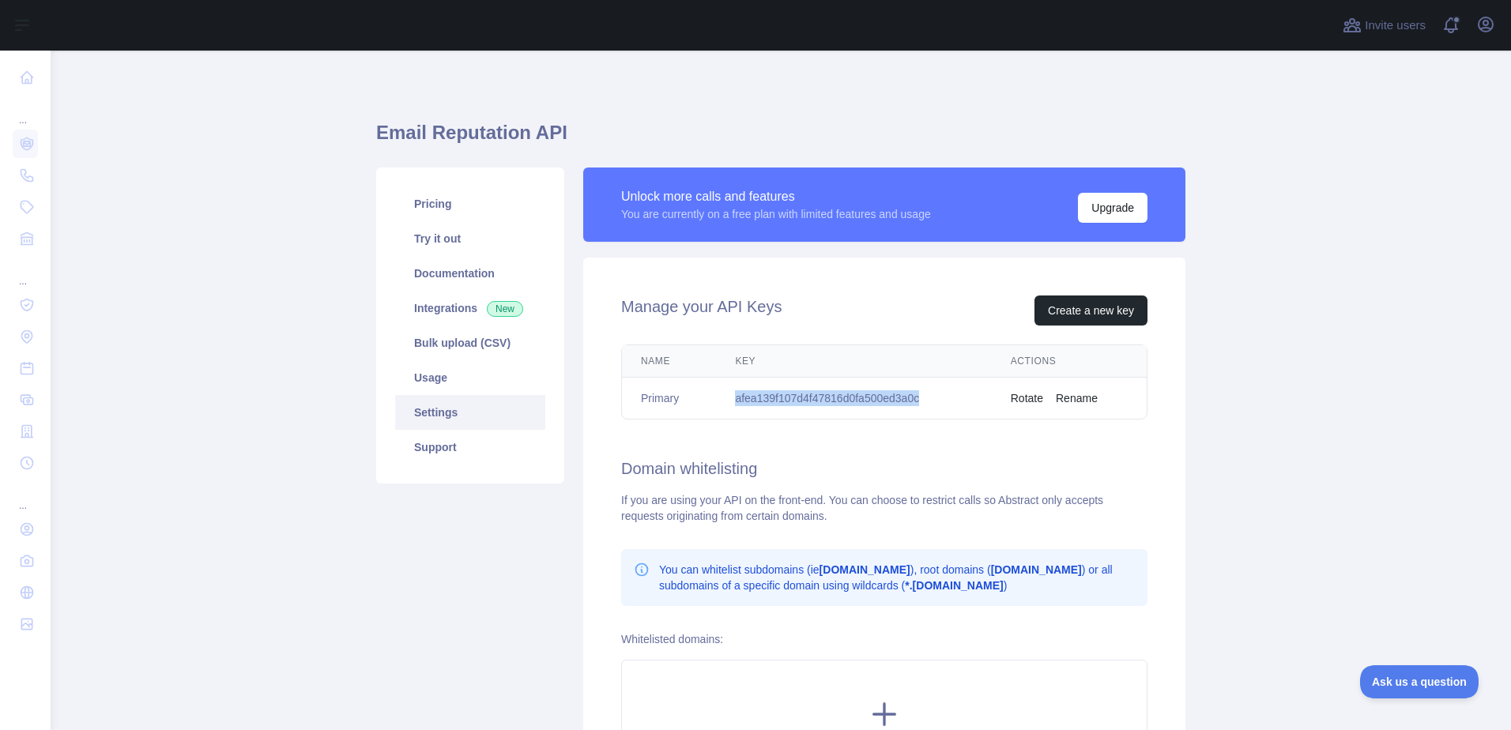
drag, startPoint x: 734, startPoint y: 402, endPoint x: 913, endPoint y: 394, distance: 178.8
click at [913, 394] on td "afea139f107d4f47816d0fa500ed3a0c" at bounding box center [853, 399] width 275 height 42
copy td "afea139f107d4f47816d0fa500ed3a0c"
click at [881, 453] on div "Manage your API Keys Create a new key Name Key Actions Primary afea139f107d4f47…" at bounding box center [884, 540] width 602 height 565
click at [1026, 399] on button "Rotate" at bounding box center [1027, 398] width 32 height 16
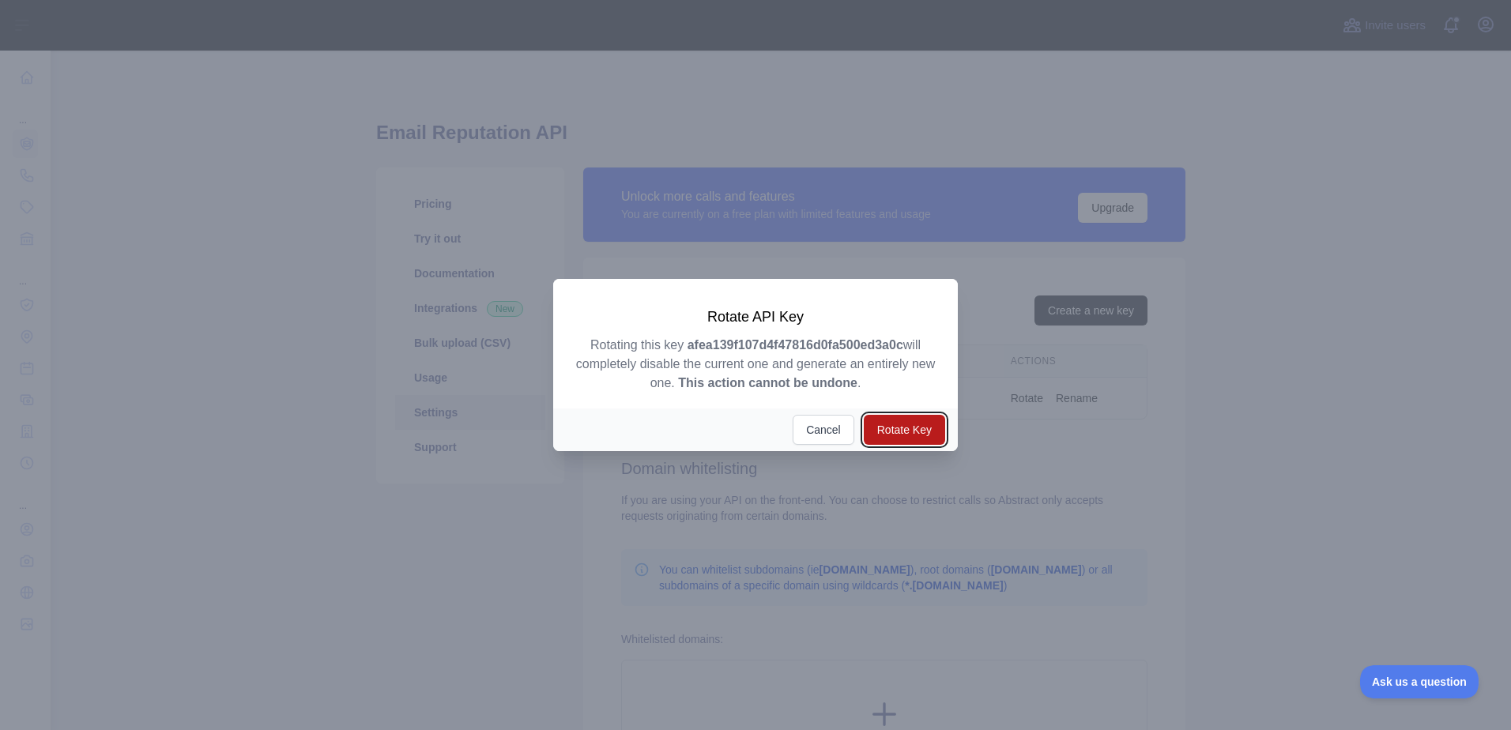
click at [923, 431] on button "Rotate Key" at bounding box center [904, 430] width 81 height 30
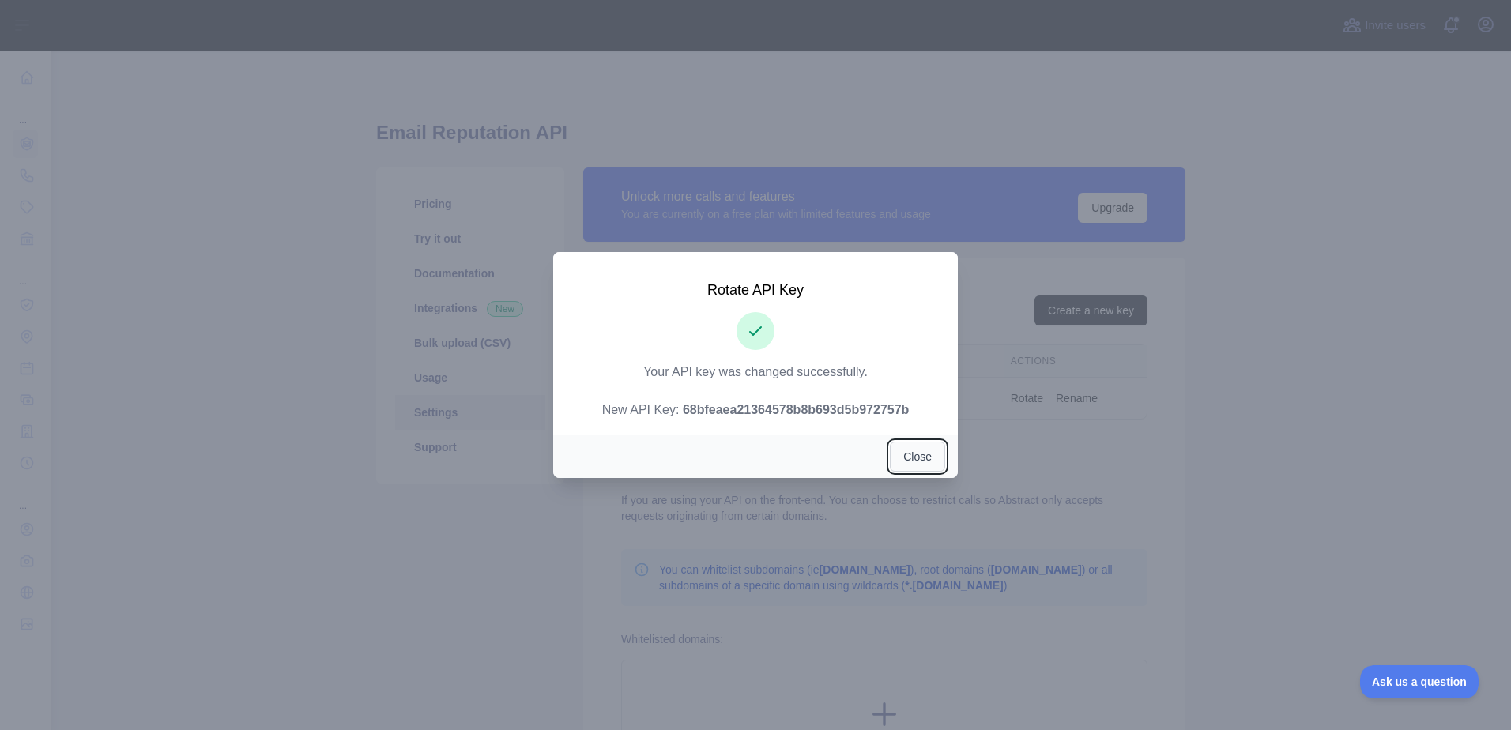
click at [911, 463] on button "Close" at bounding box center [917, 457] width 55 height 30
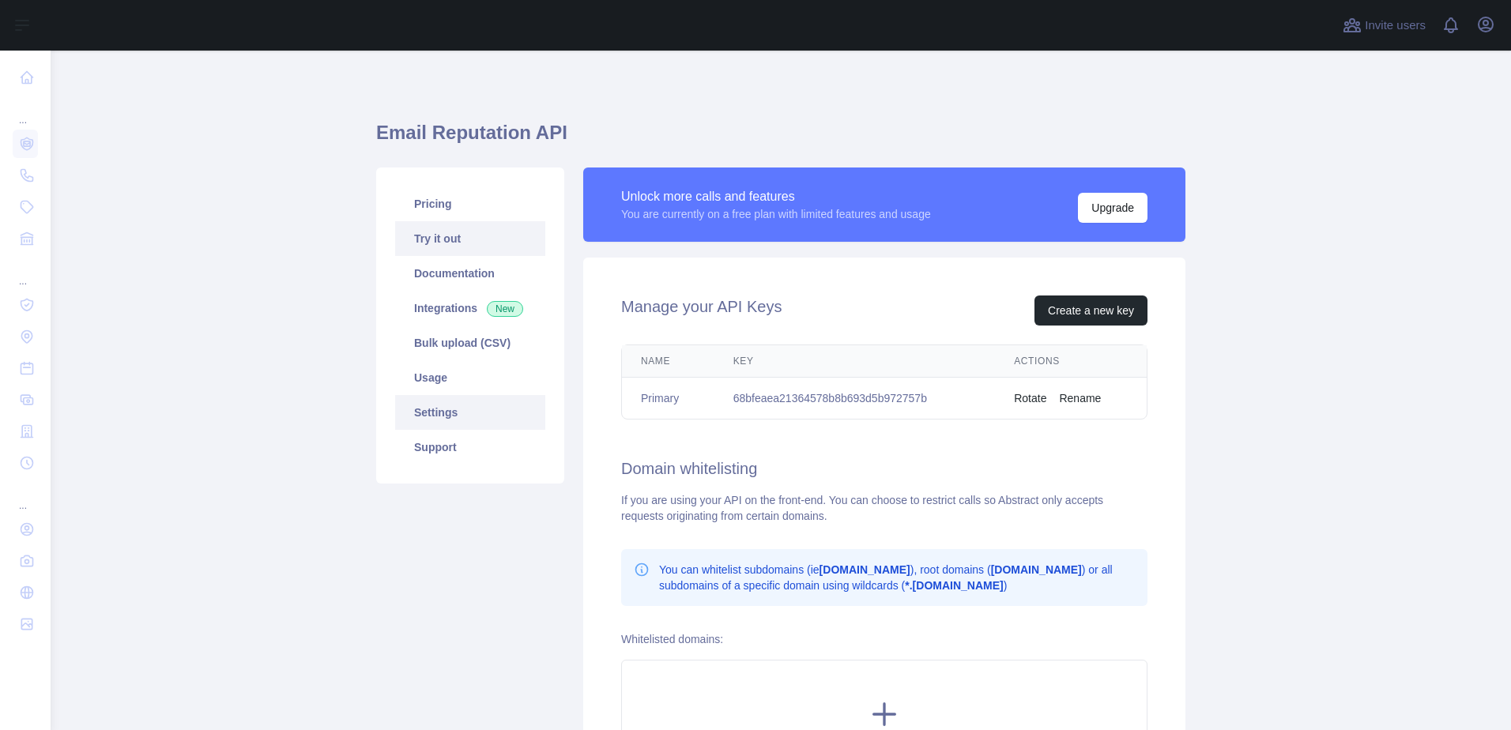
click at [452, 236] on link "Try it out" at bounding box center [470, 238] width 150 height 35
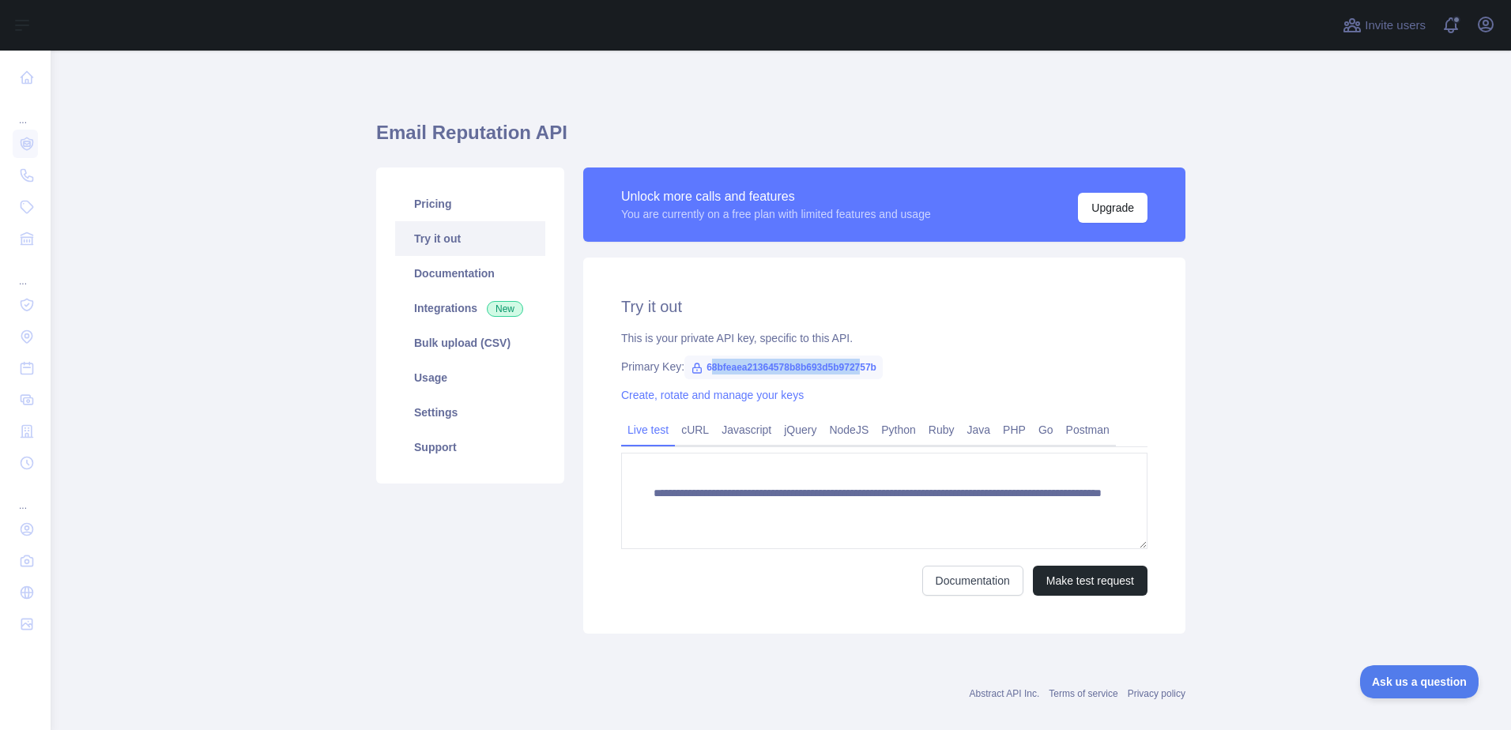
drag, startPoint x: 700, startPoint y: 365, endPoint x: 851, endPoint y: 370, distance: 151.1
click at [851, 370] on span "68bfeaea21364578b8b693d5b972757b" at bounding box center [784, 368] width 198 height 24
drag, startPoint x: 851, startPoint y: 370, endPoint x: 718, endPoint y: 368, distance: 133.6
click at [726, 365] on span "68bfeaea21364578b8b693d5b972757b" at bounding box center [784, 368] width 198 height 24
click at [717, 368] on span "68bfeaea21364578b8b693d5b972757b" at bounding box center [784, 368] width 198 height 24
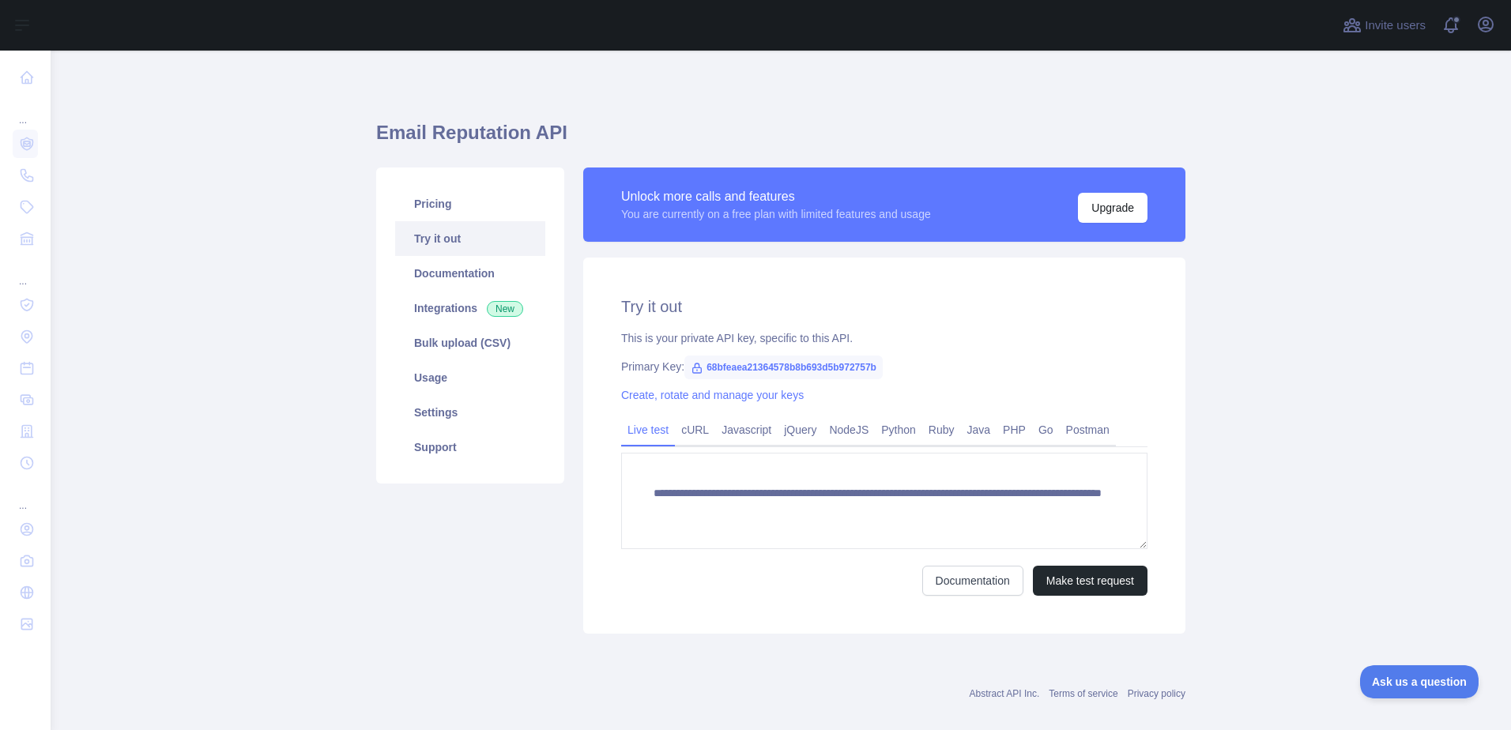
click at [720, 369] on span "68bfeaea21364578b8b693d5b972757b" at bounding box center [784, 368] width 198 height 24
copy span "68bfeaea21364578b8b693d5b972757b"
click at [956, 338] on div "This is your private API key, specific to this API." at bounding box center [884, 338] width 526 height 16
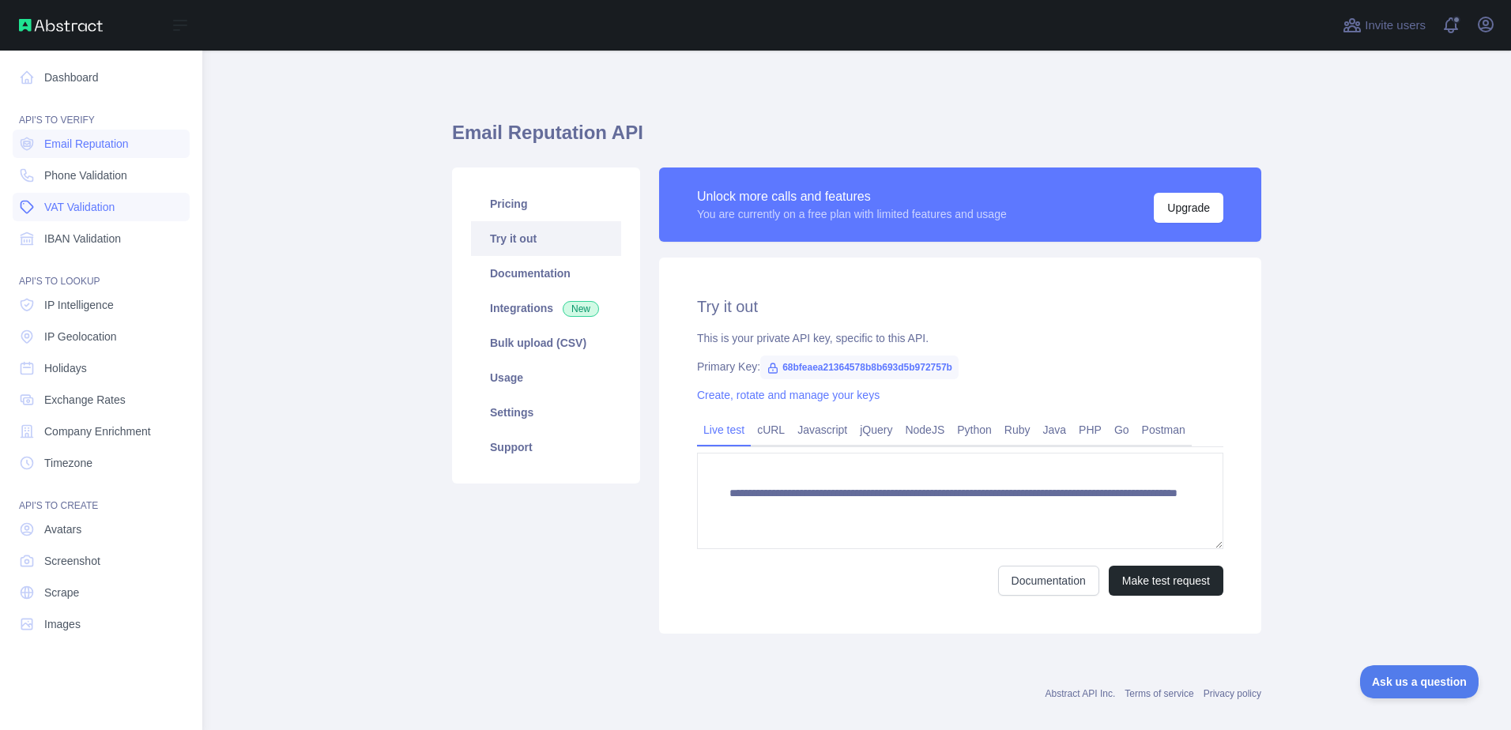
click at [119, 206] on link "VAT Validation" at bounding box center [101, 207] width 177 height 28
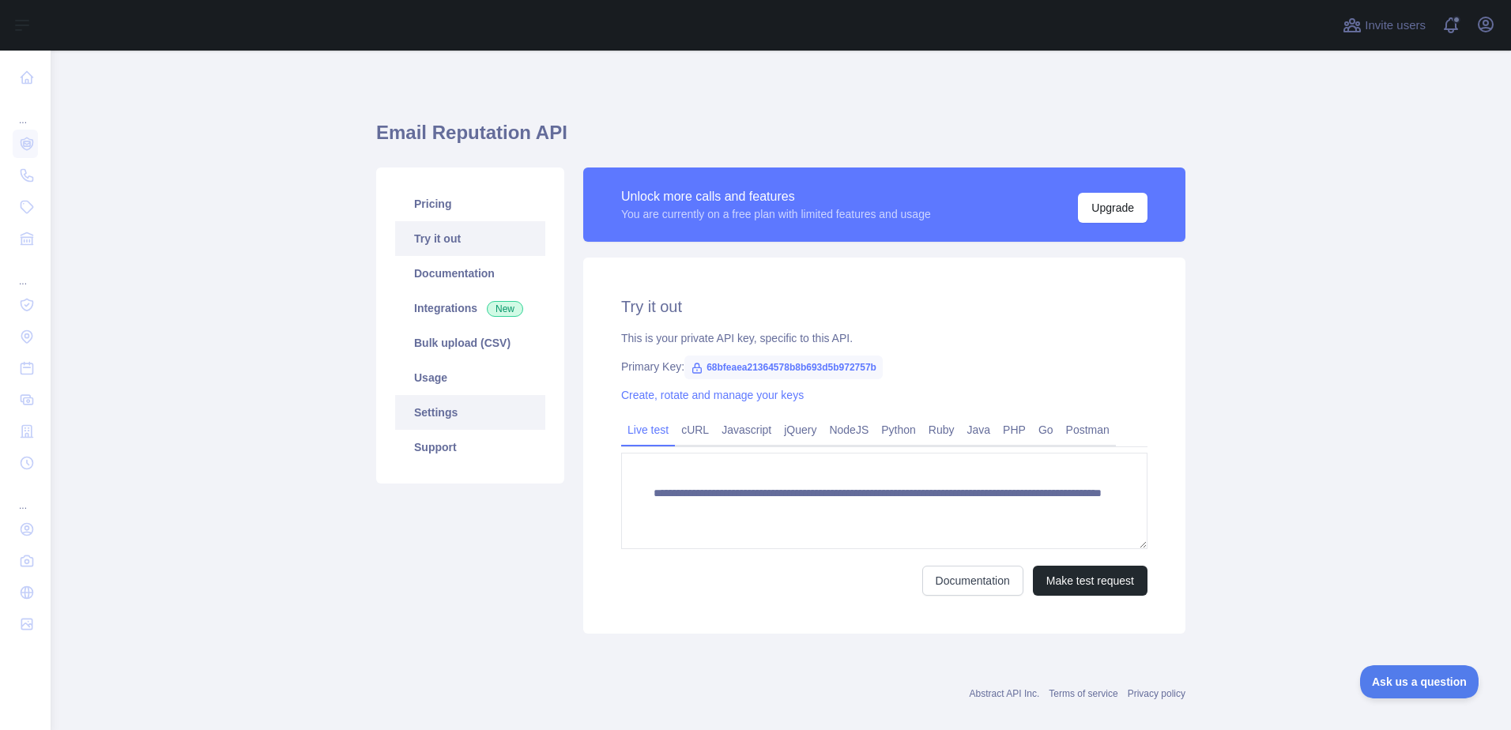
click at [417, 419] on link "Settings" at bounding box center [470, 412] width 150 height 35
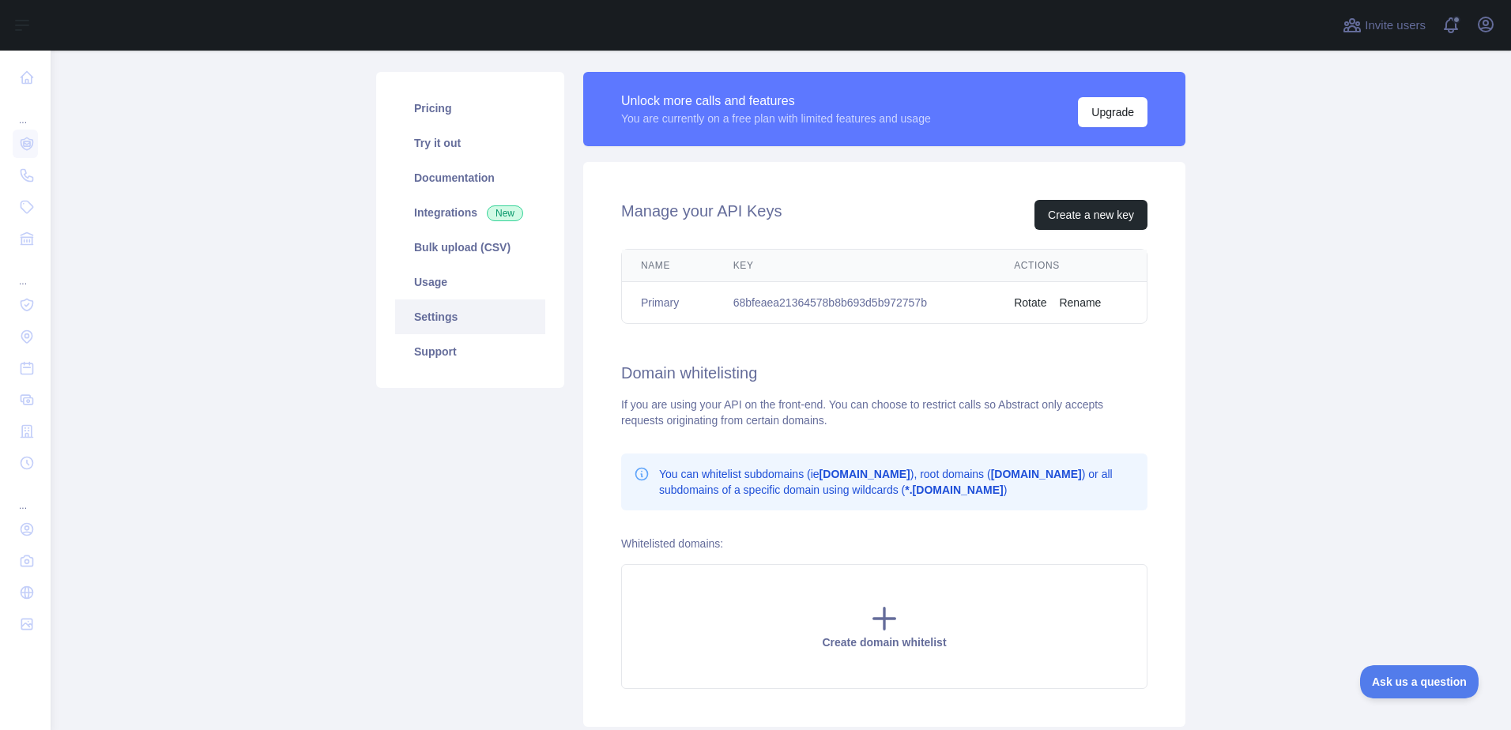
scroll to position [51, 0]
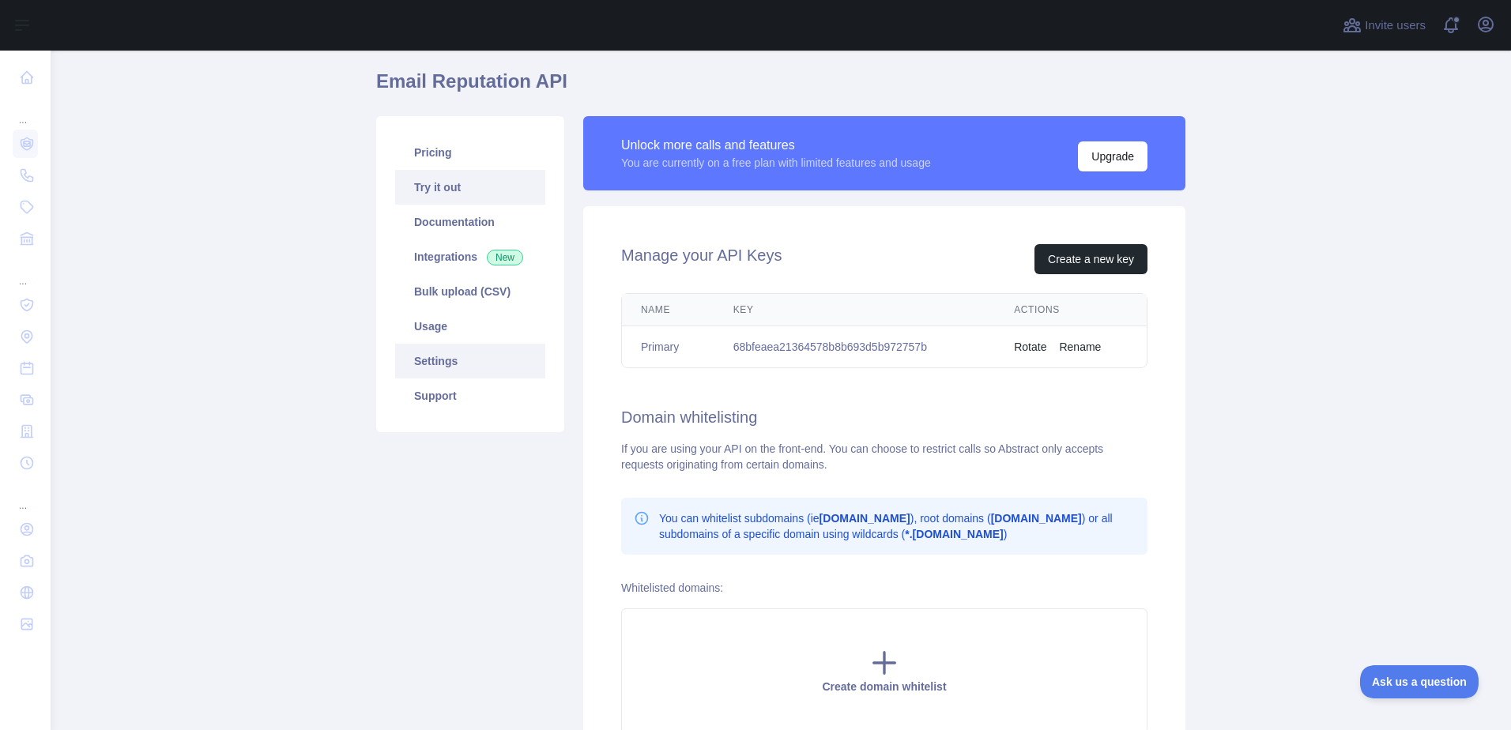
click at [439, 182] on link "Try it out" at bounding box center [470, 187] width 150 height 35
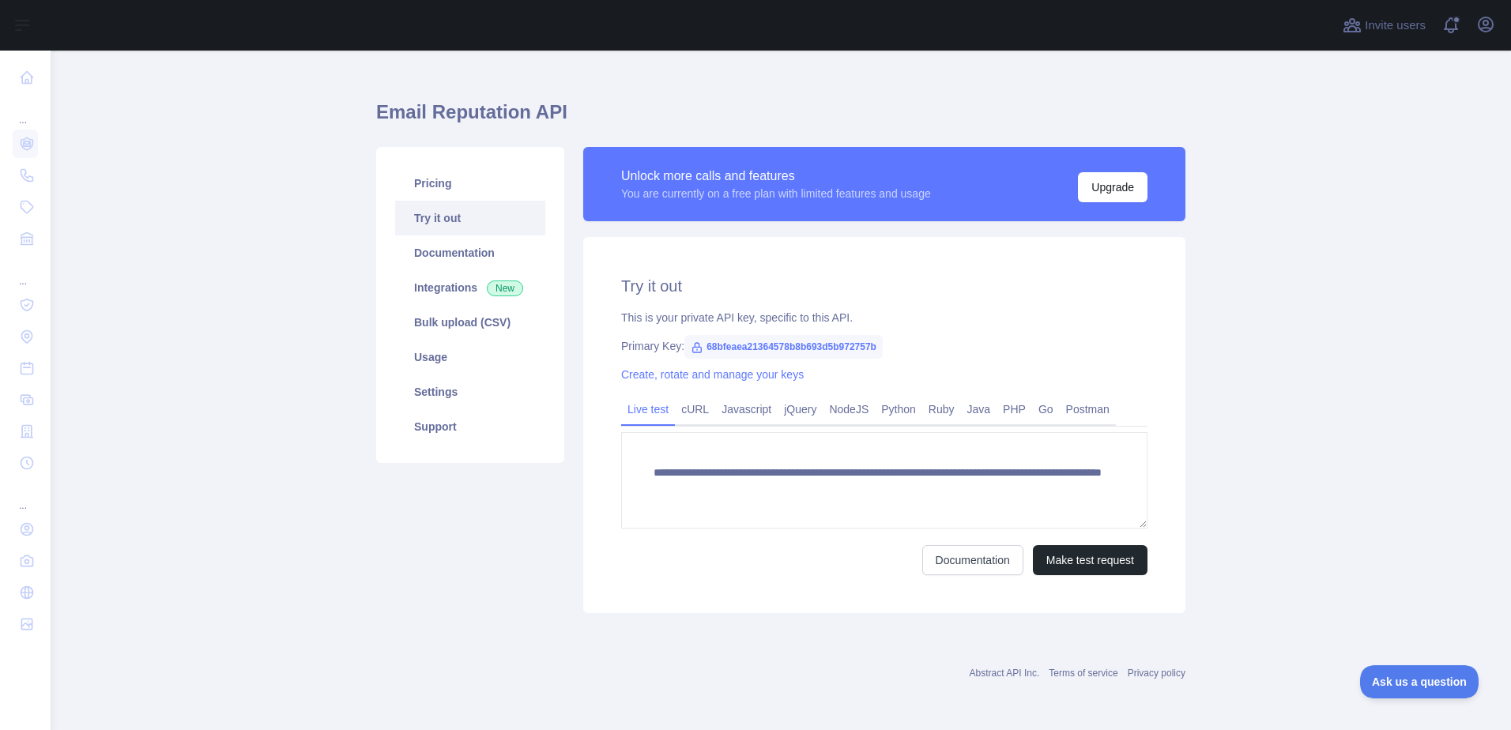
scroll to position [21, 0]
click at [1087, 564] on button "Make test request" at bounding box center [1090, 560] width 115 height 30
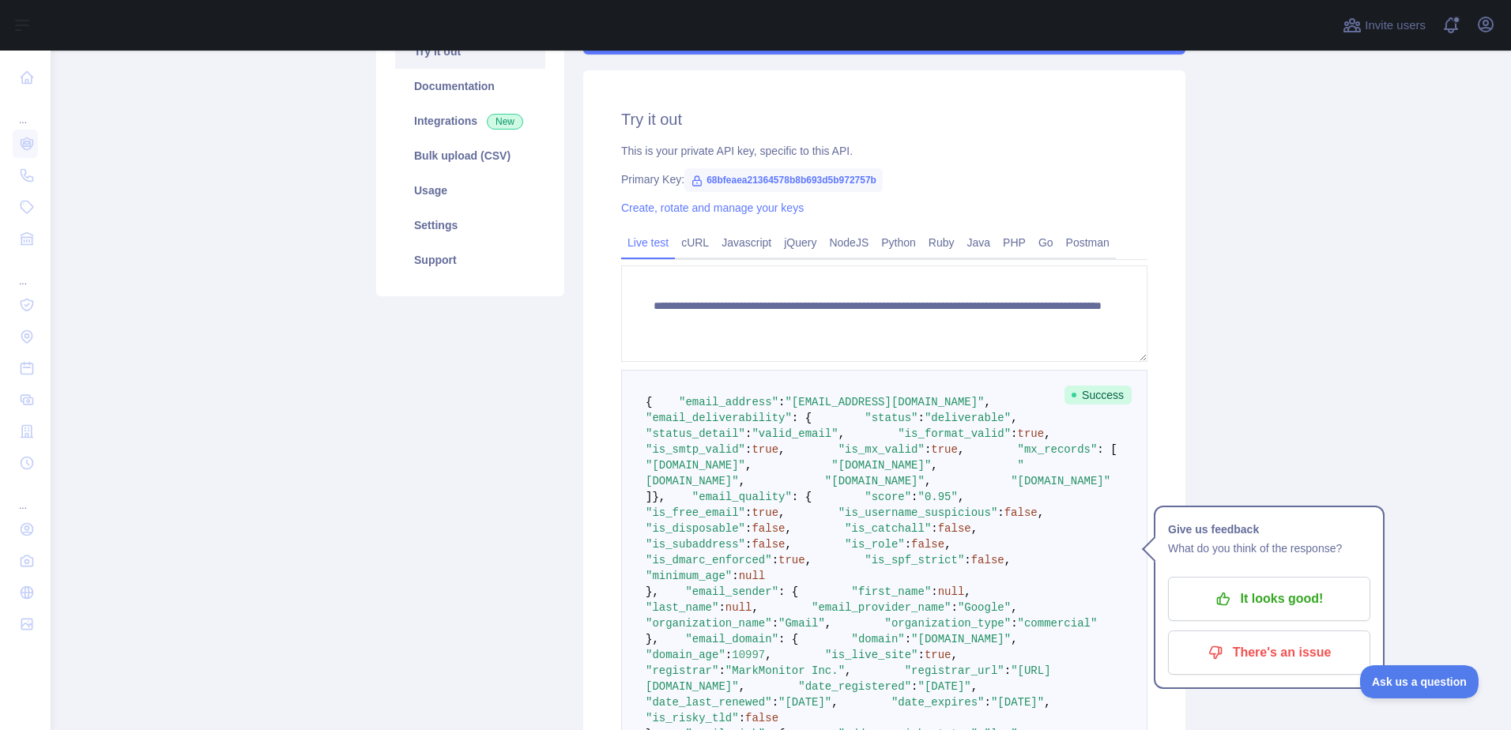
scroll to position [0, 0]
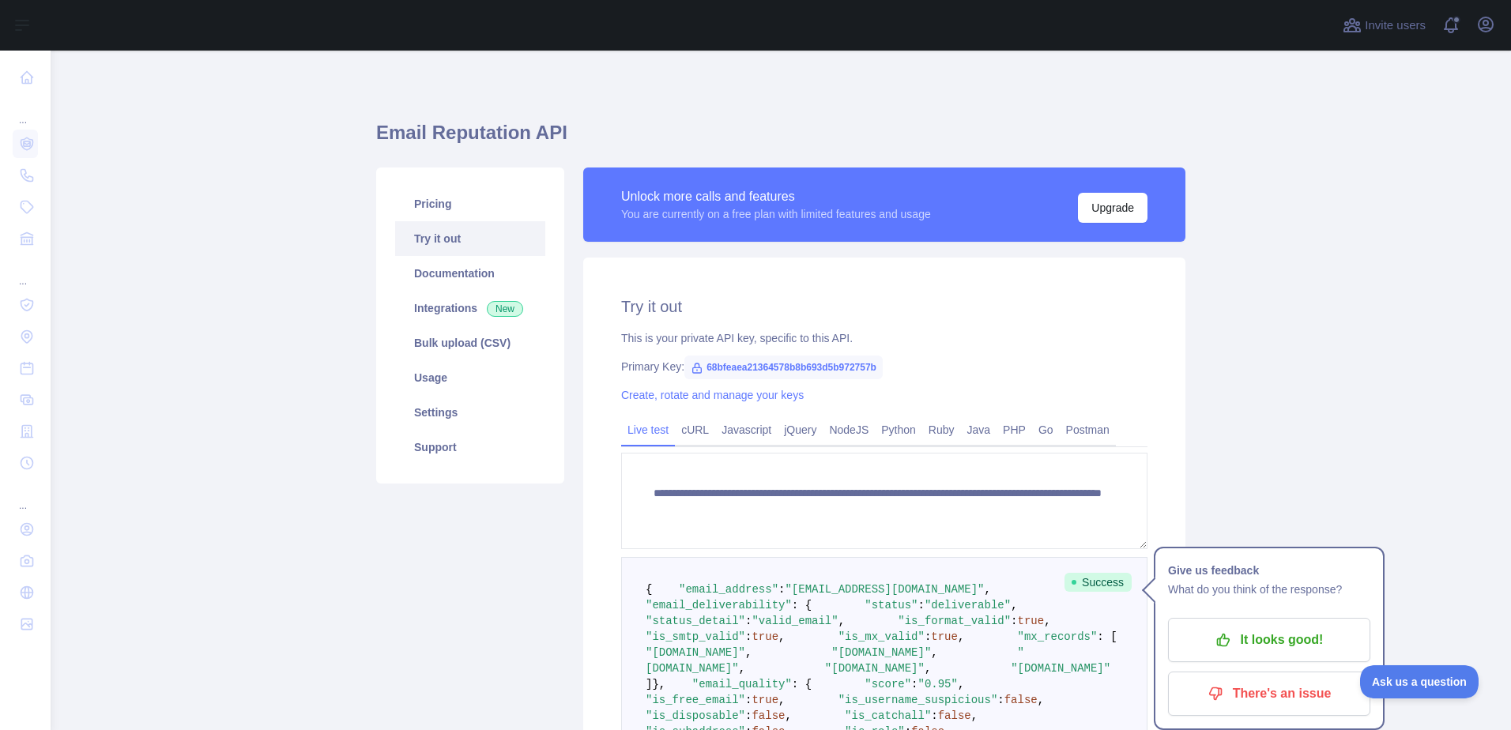
click at [247, 206] on main "**********" at bounding box center [781, 391] width 1461 height 680
drag, startPoint x: 328, startPoint y: 77, endPoint x: 364, endPoint y: 105, distance: 46.2
click at [364, 105] on main "**********" at bounding box center [781, 391] width 1461 height 680
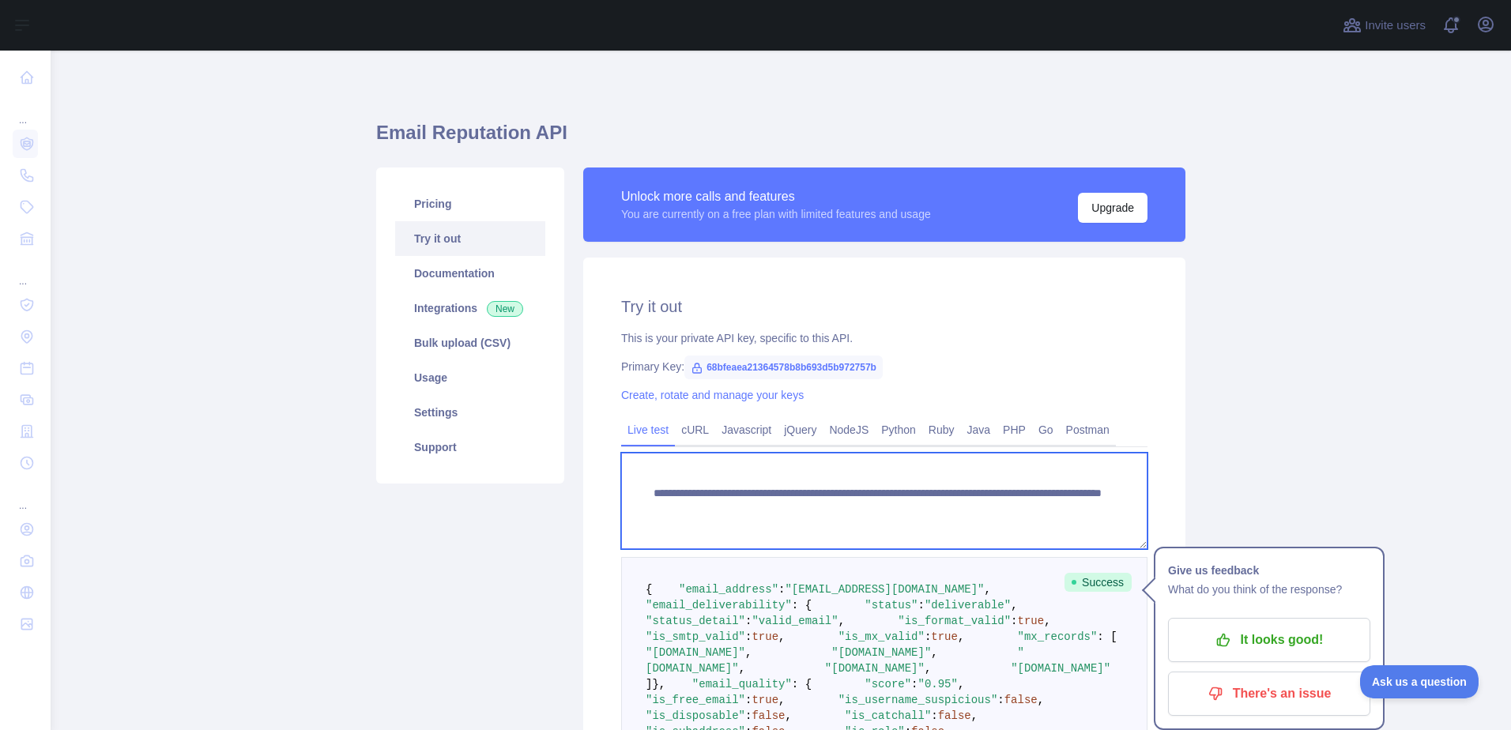
drag, startPoint x: 1000, startPoint y: 513, endPoint x: 1026, endPoint y: 513, distance: 26.1
click at [1026, 513] on textarea "**********" at bounding box center [884, 501] width 526 height 96
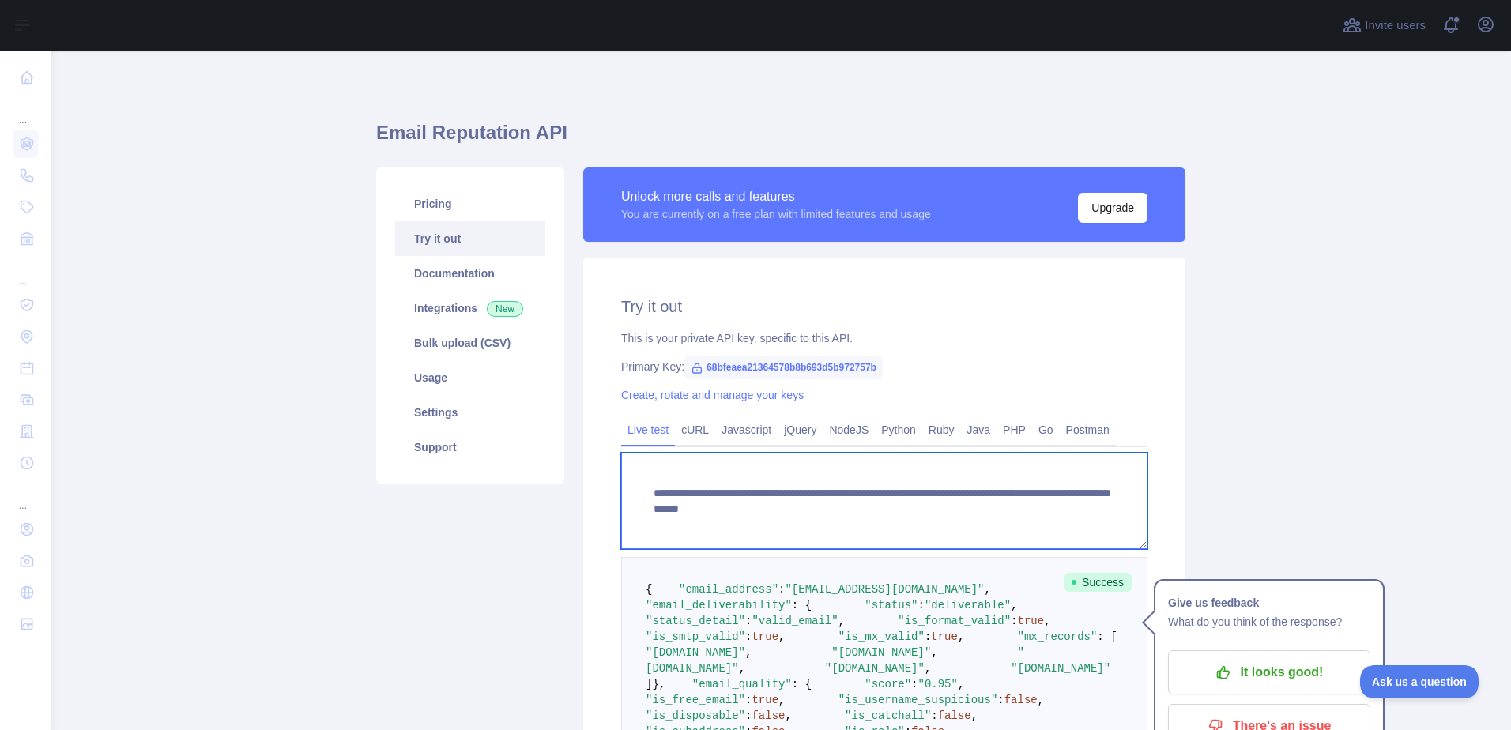
scroll to position [237, 0]
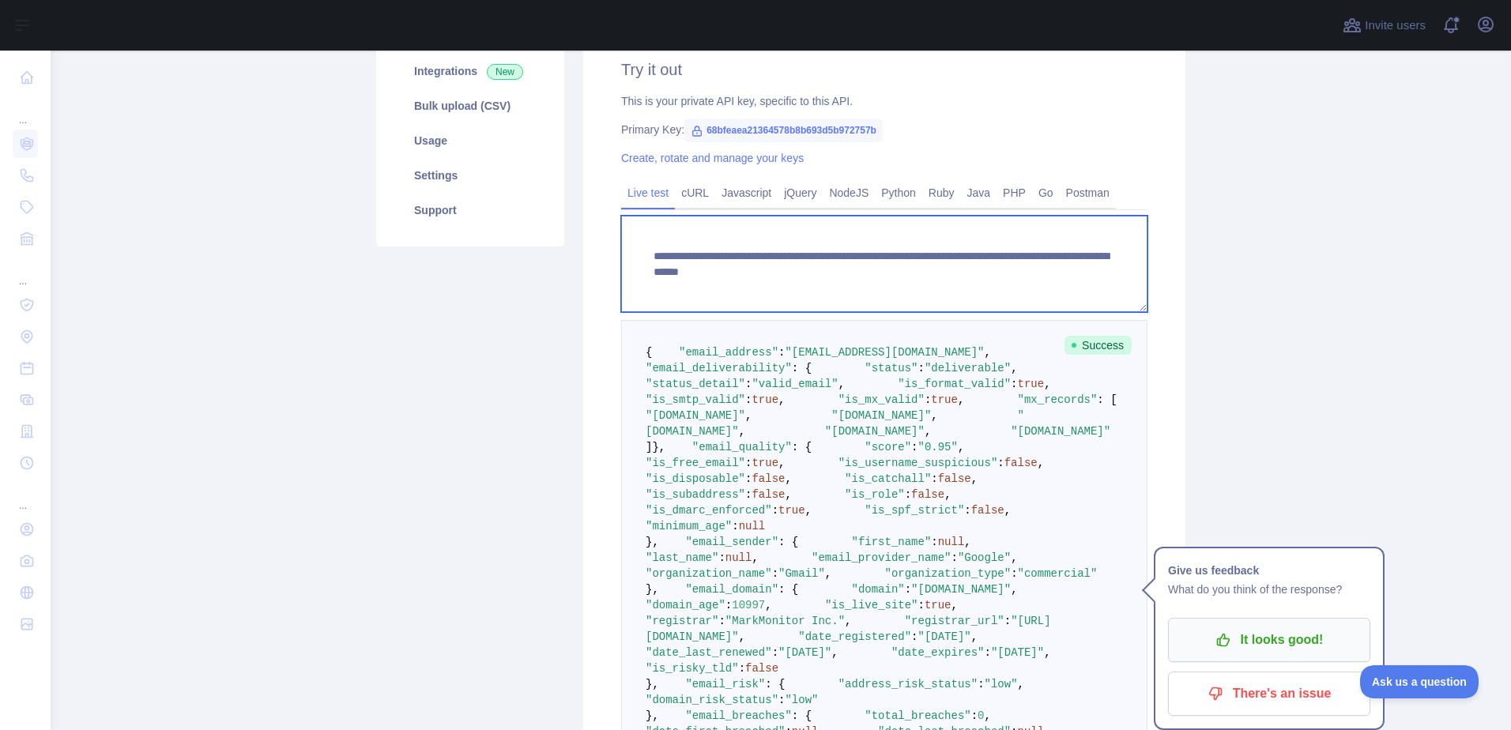
type textarea "**********"
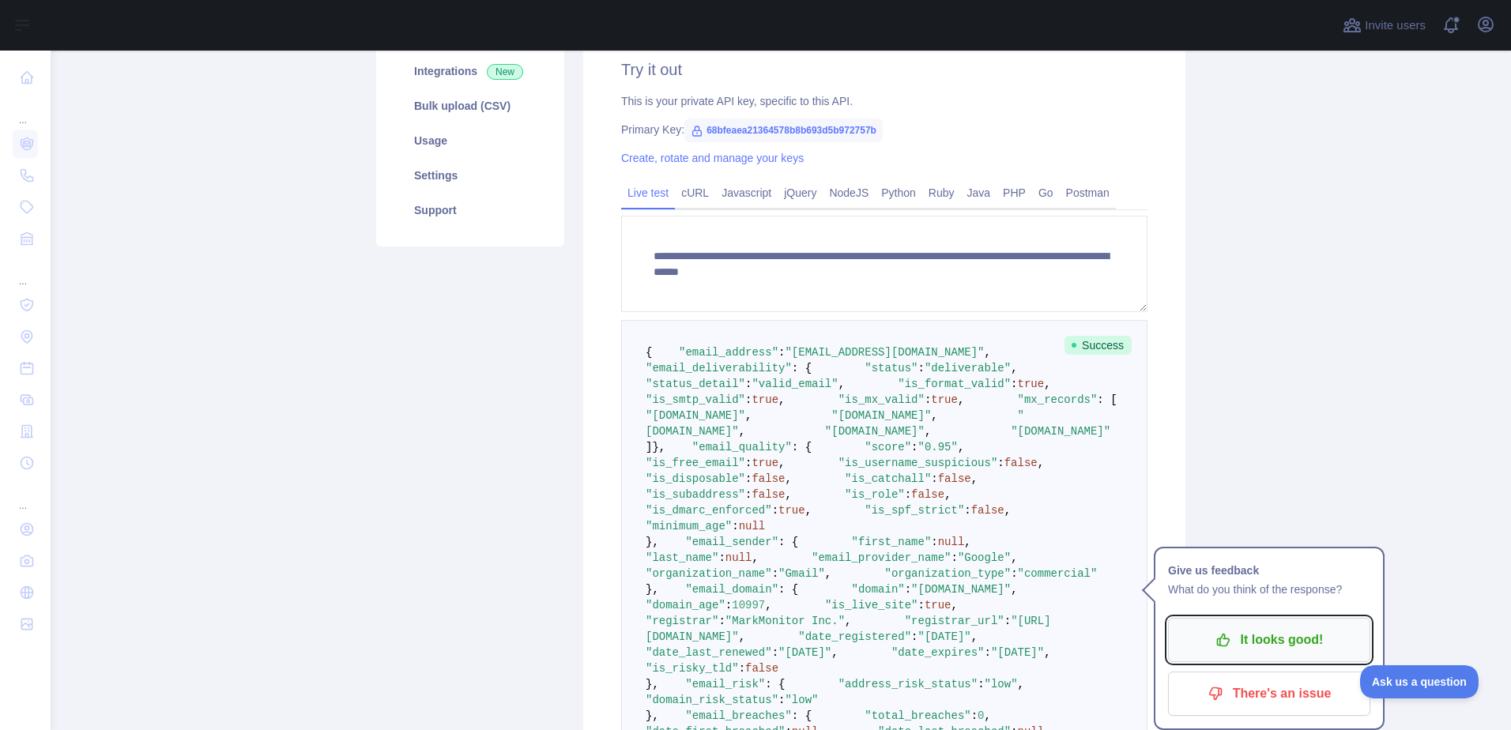
click at [1290, 637] on p "It looks good!" at bounding box center [1269, 640] width 179 height 27
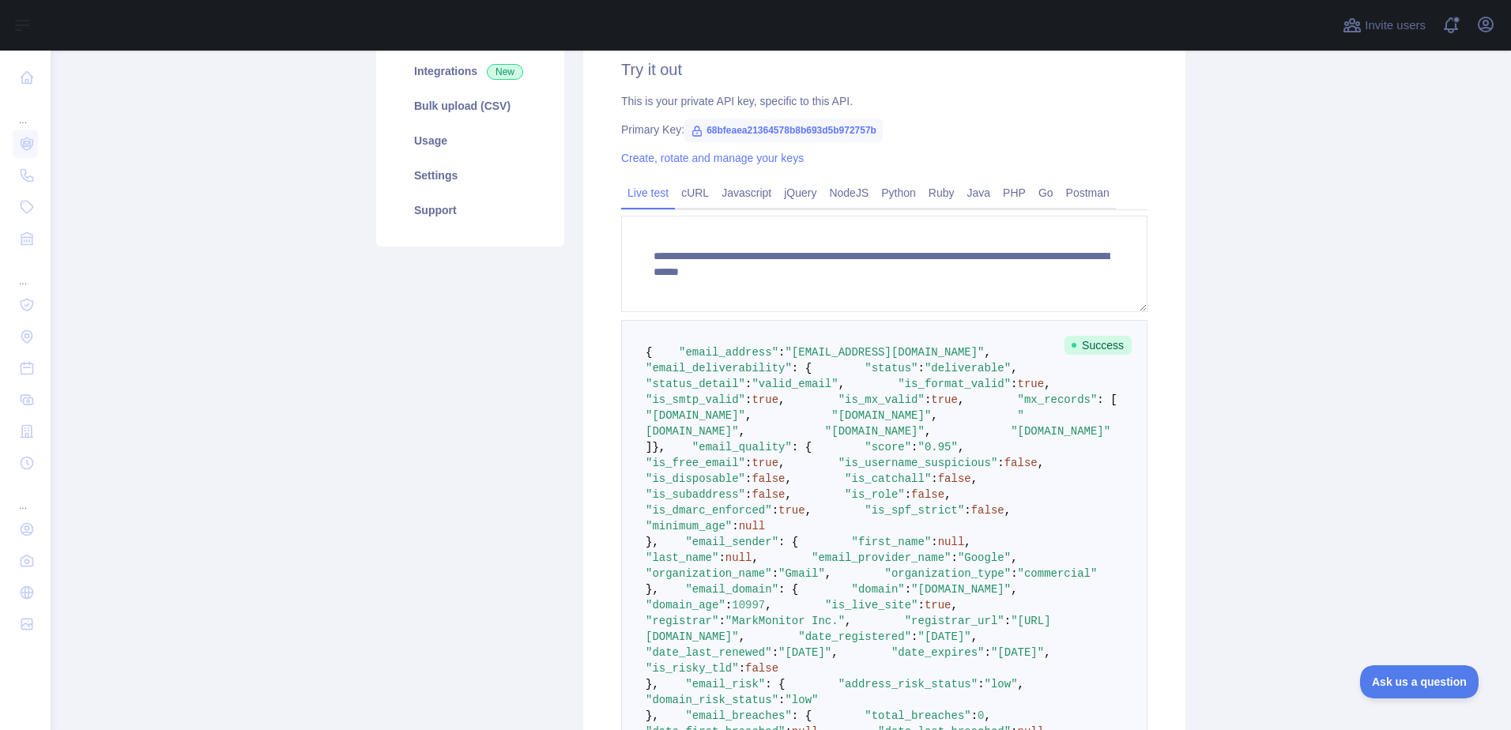
scroll to position [0, 0]
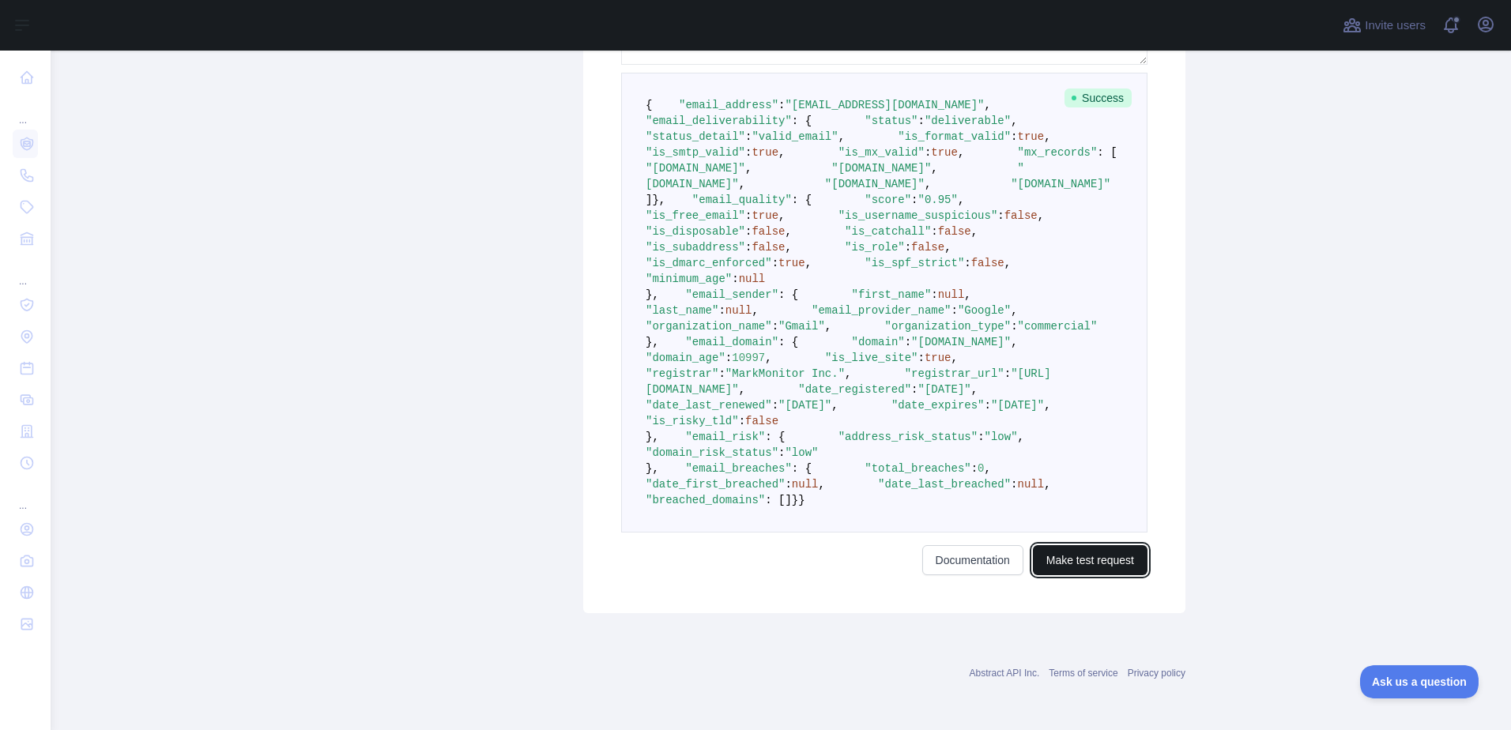
click at [1077, 570] on button "Make test request" at bounding box center [1090, 560] width 115 height 30
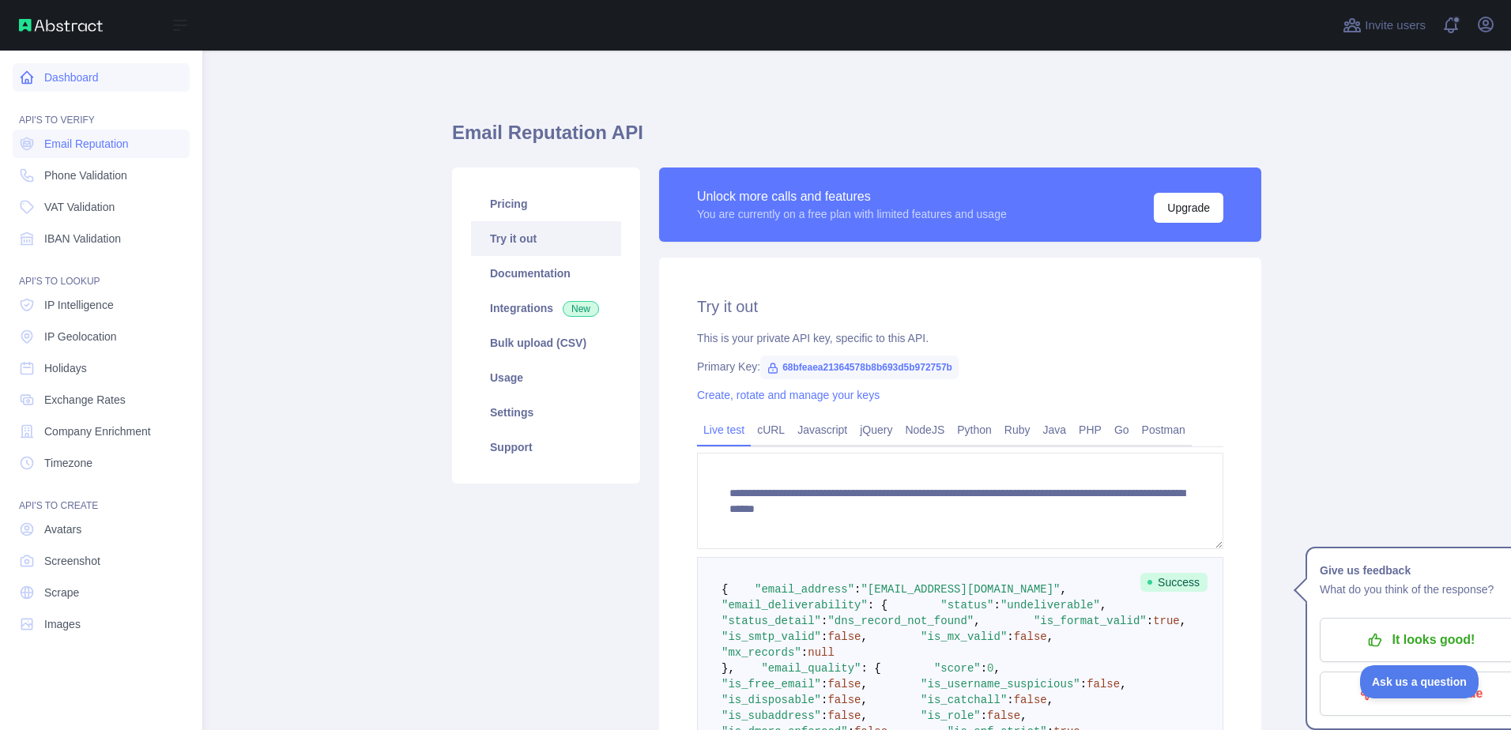
click at [40, 77] on link "Dashboard" at bounding box center [101, 77] width 177 height 28
